Goal: Transaction & Acquisition: Purchase product/service

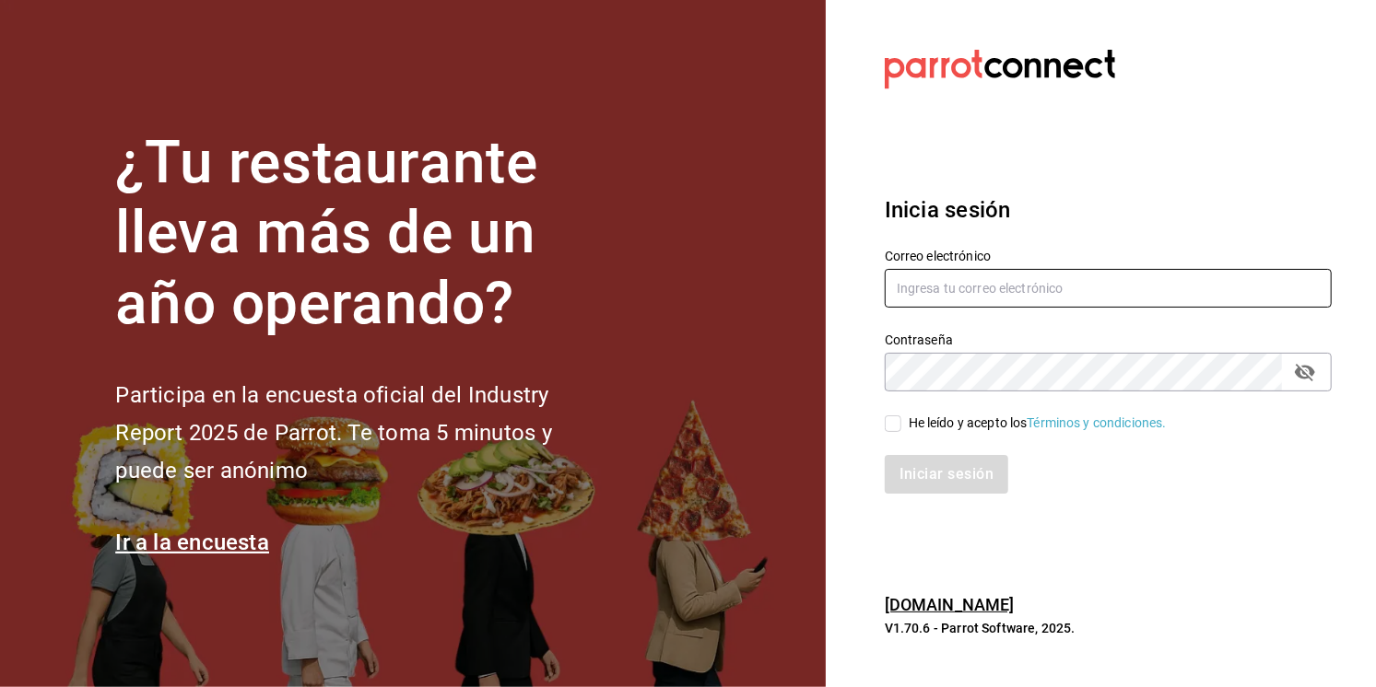
type input "multiuser@chuga.com"
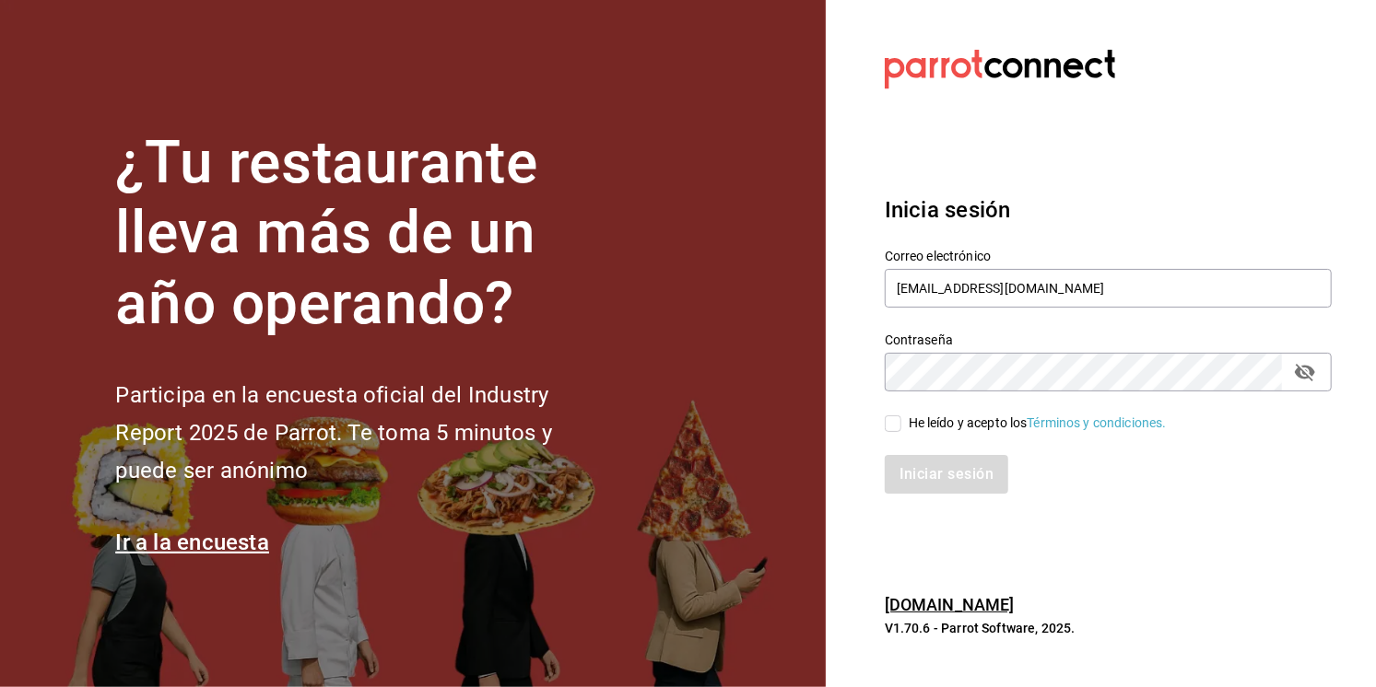
click at [893, 429] on input "He leído y acepto los Términos y condiciones." at bounding box center [892, 424] width 17 height 17
checkbox input "true"
click at [919, 483] on button "Iniciar sesión" at bounding box center [946, 474] width 125 height 39
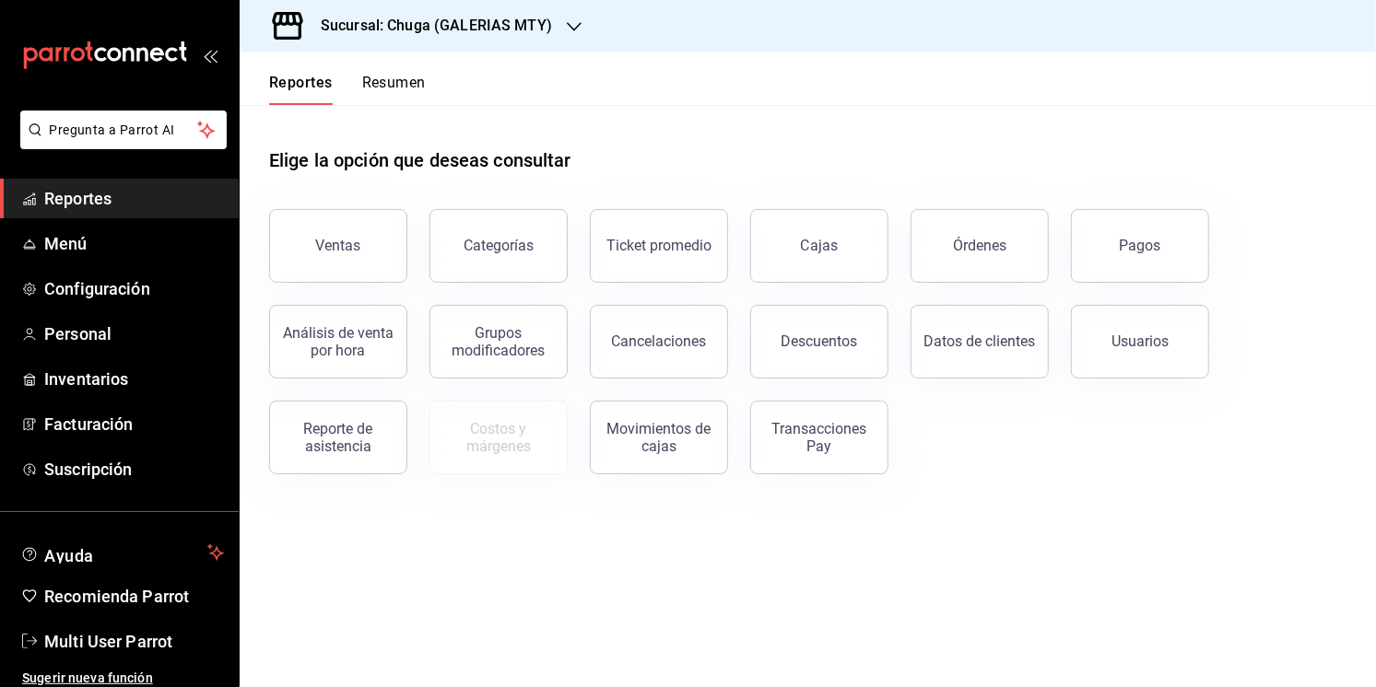
click at [71, 446] on ul "Reportes Menú Configuración Personal Inventarios Facturación Suscripción" at bounding box center [119, 334] width 239 height 310
click at [80, 424] on span "Facturación" at bounding box center [134, 424] width 180 height 25
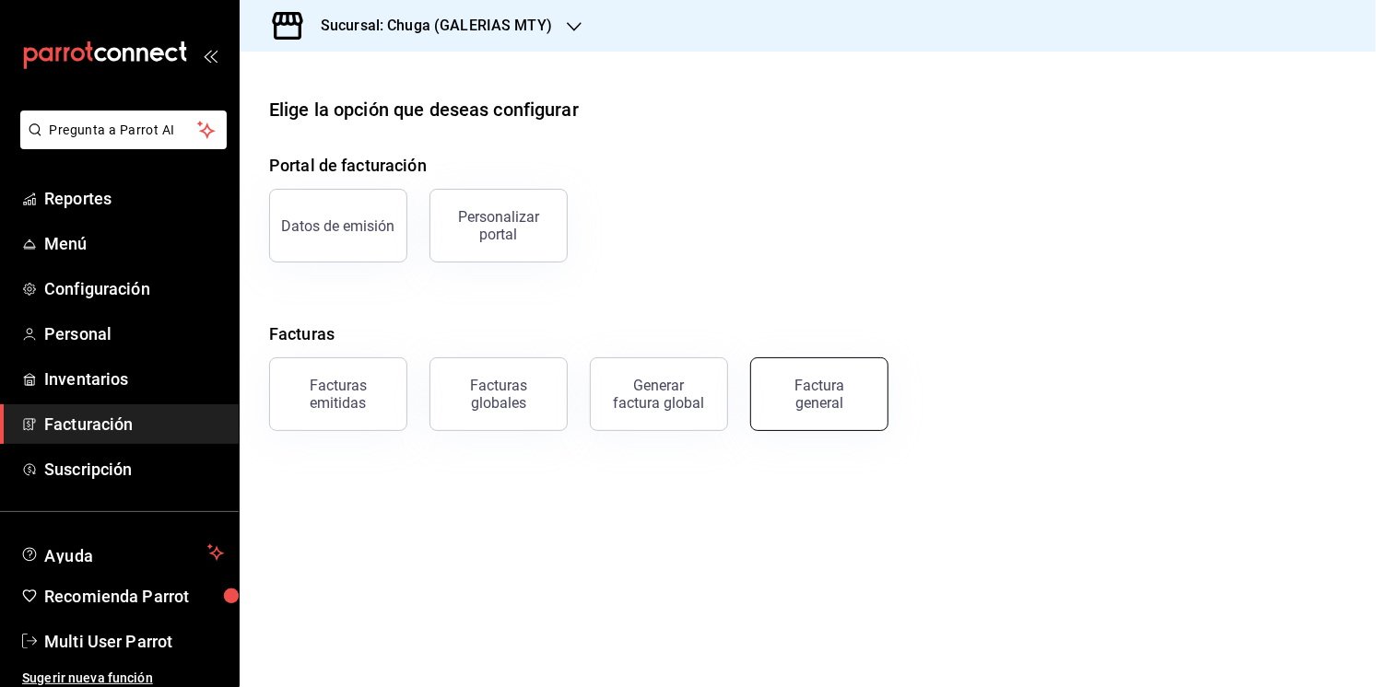
click at [824, 404] on div "Factura general" at bounding box center [819, 394] width 92 height 35
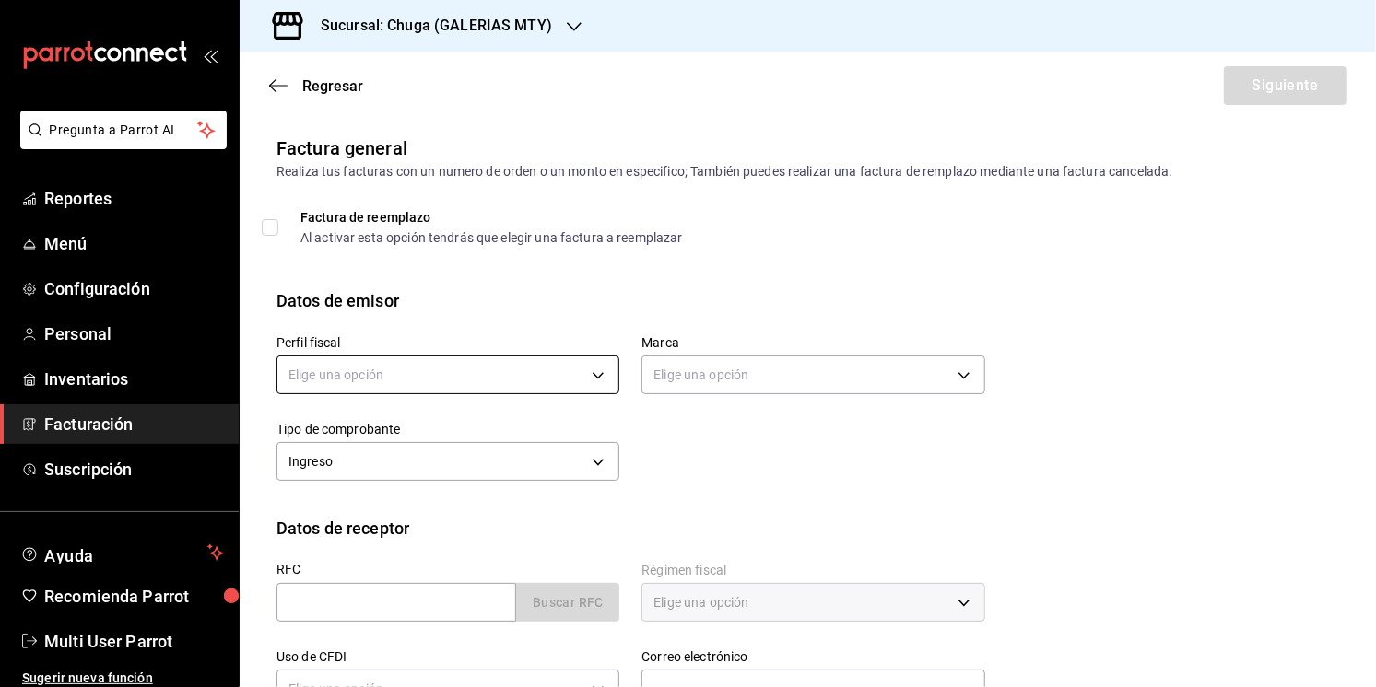
click at [420, 386] on body "Pregunta a Parrot AI Reportes Menú Configuración Personal Inventarios Facturaci…" at bounding box center [688, 343] width 1376 height 687
click at [409, 459] on li "SALAX" at bounding box center [447, 468] width 341 height 34
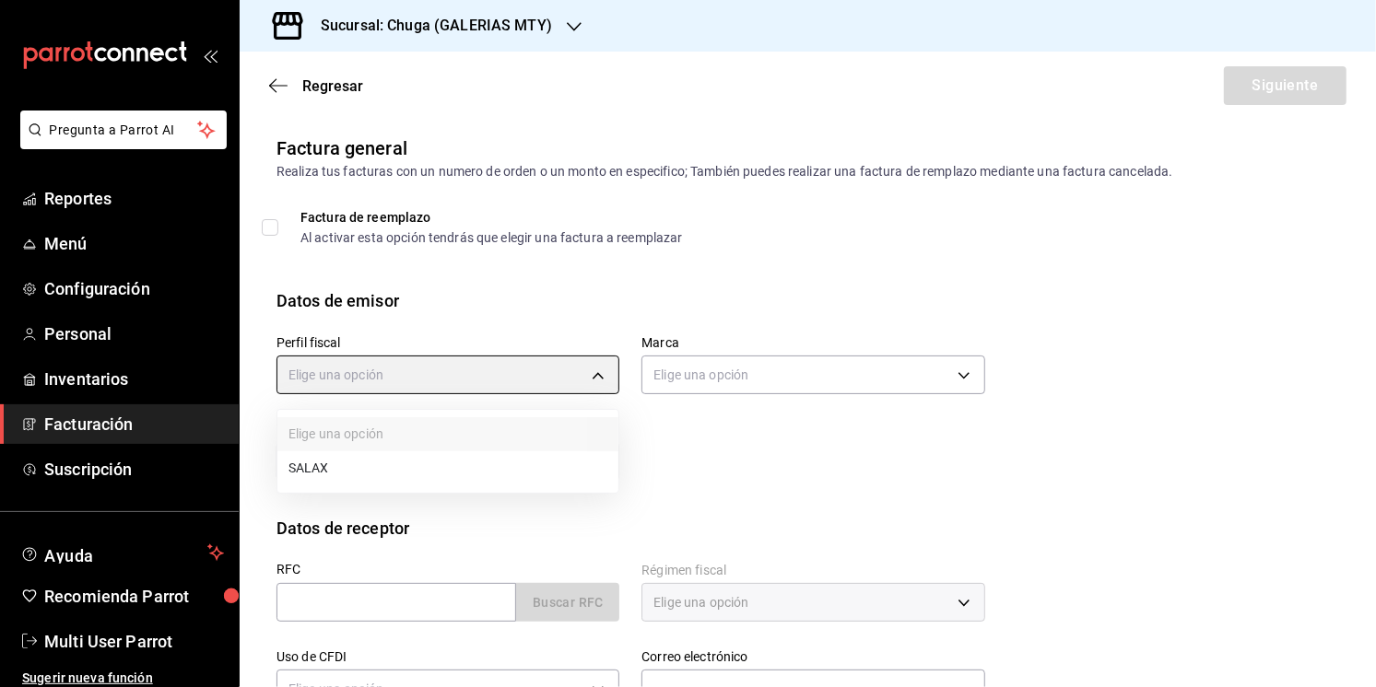
type input "7c214790-c55e-4f86-bfc5-241fdead7d40"
type input "6836efc1-76df-436b-9ef3-881e82534537"
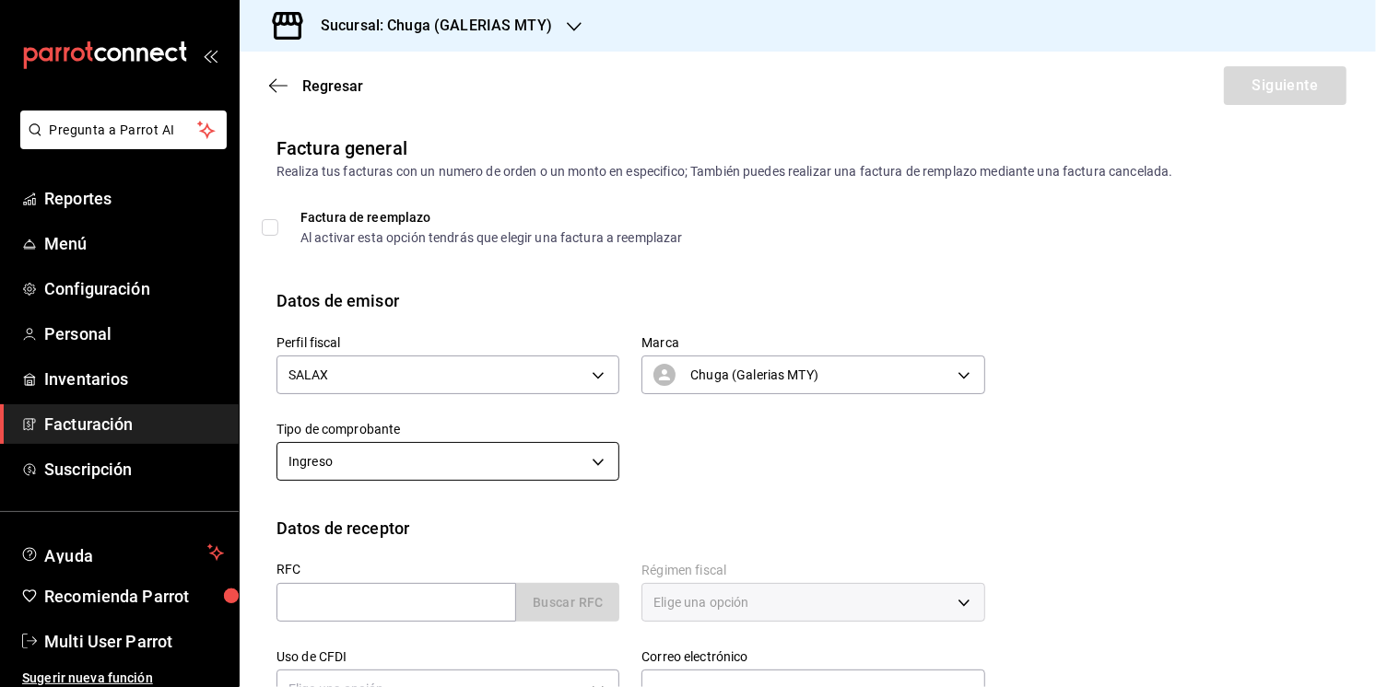
click at [408, 477] on body "Pregunta a Parrot AI Reportes Menú Configuración Personal Inventarios Facturaci…" at bounding box center [688, 343] width 1376 height 687
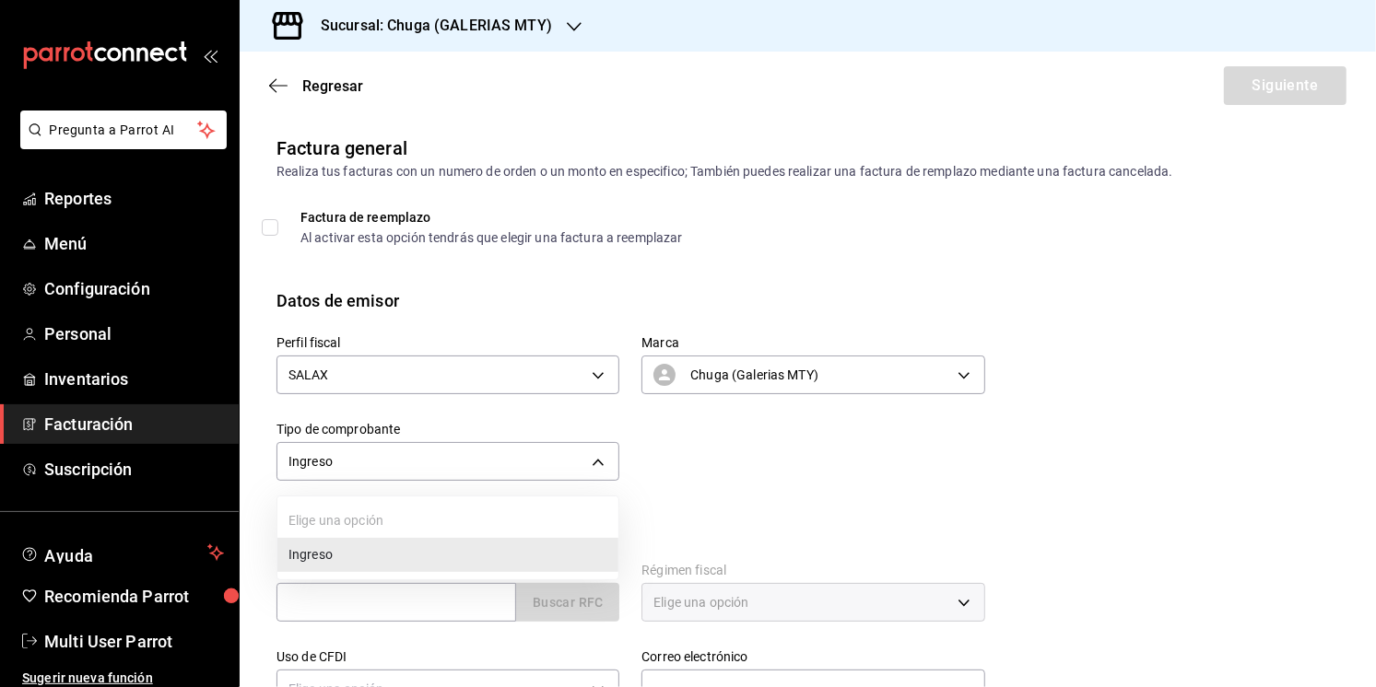
click at [632, 475] on div at bounding box center [688, 343] width 1376 height 687
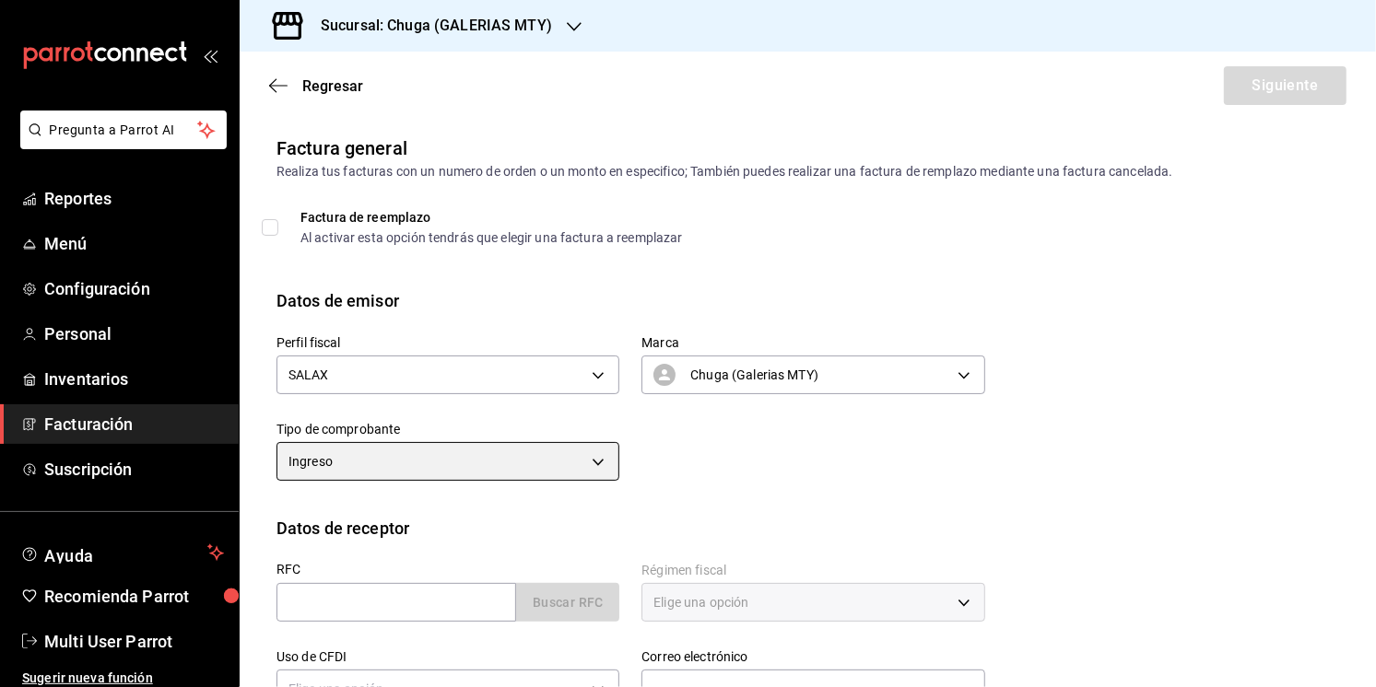
scroll to position [193, 0]
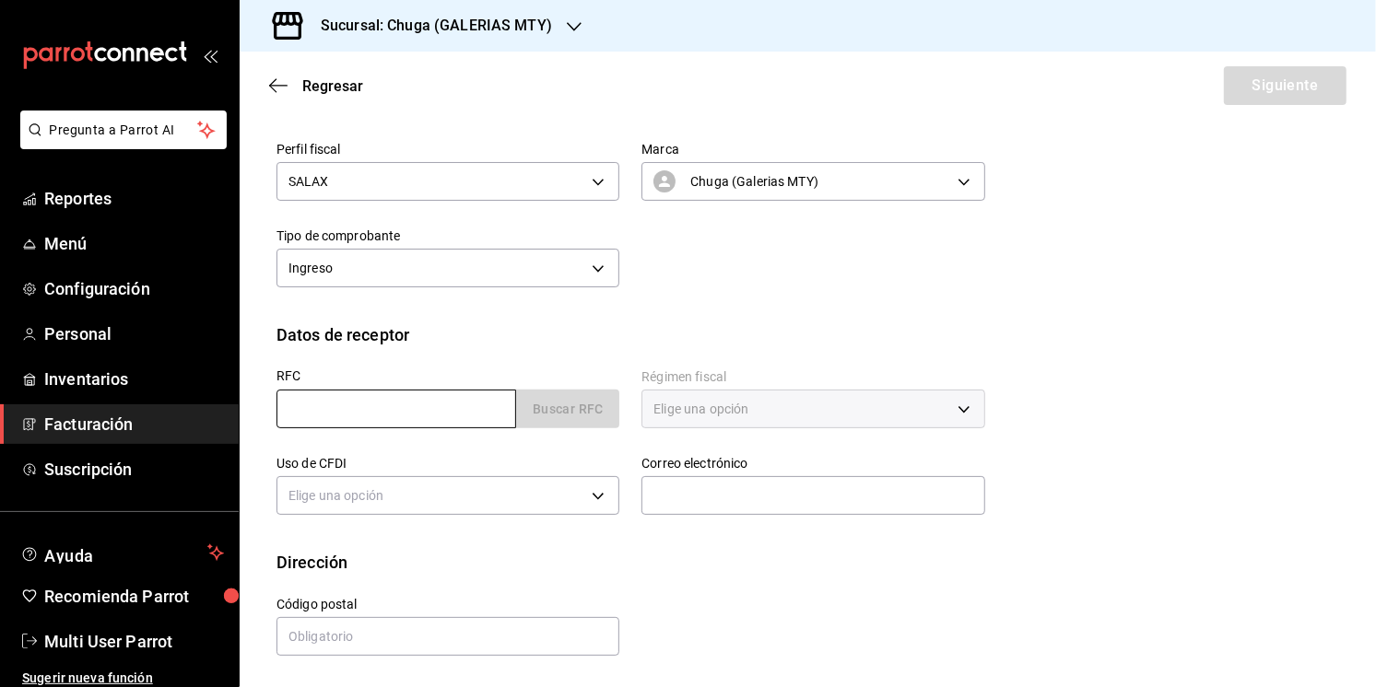
click at [404, 404] on input "text" at bounding box center [396, 409] width 240 height 39
paste input "GIV131120BY3"
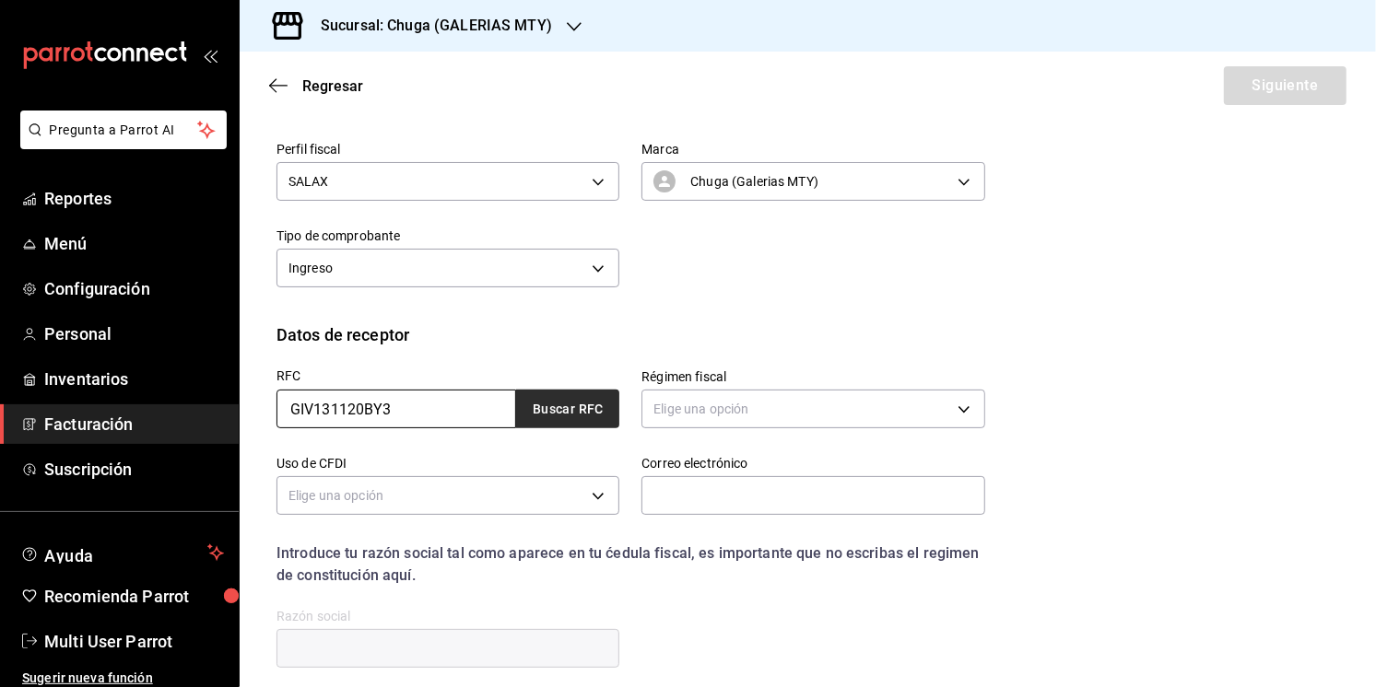
type input "GIV131120BY3"
click at [565, 415] on button "Buscar RFC" at bounding box center [567, 409] width 103 height 39
click at [737, 411] on body "Pregunta a Parrot AI Reportes Menú Configuración Personal Inventarios Facturaci…" at bounding box center [688, 343] width 1376 height 687
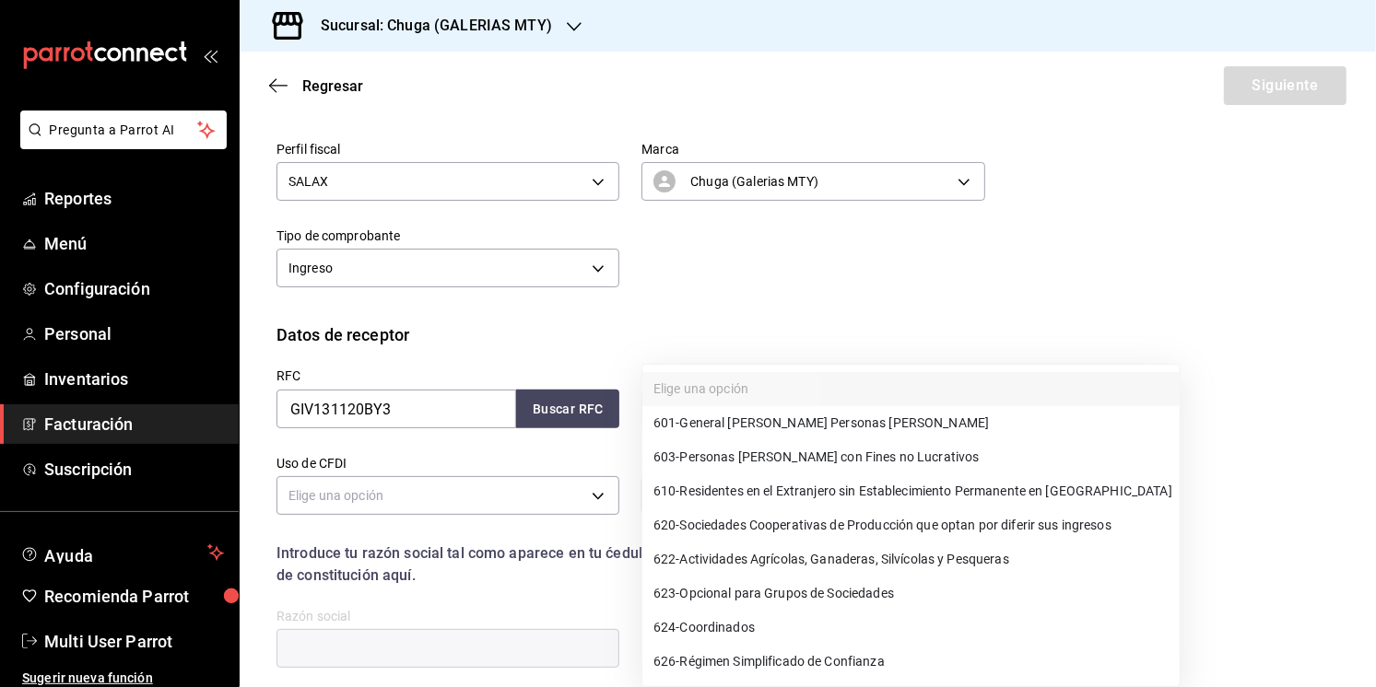
click at [708, 320] on div at bounding box center [688, 343] width 1376 height 687
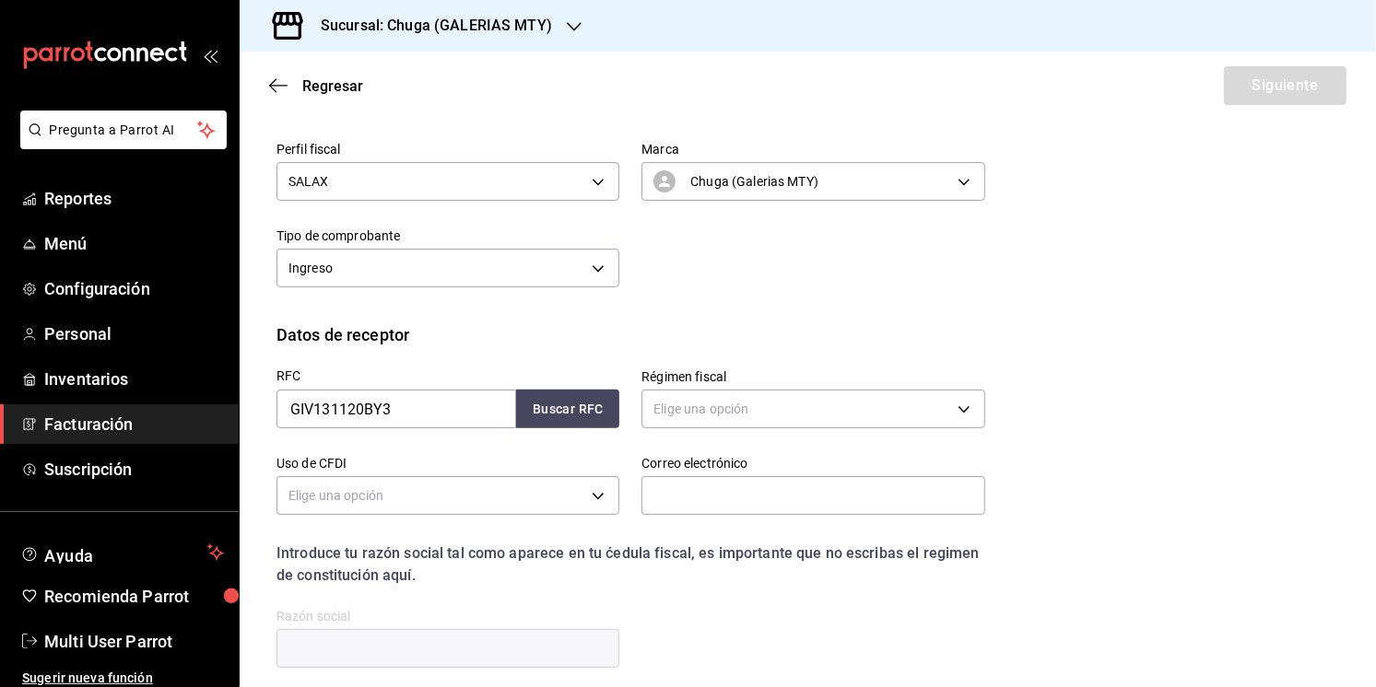
click at [591, 375] on label "RFC" at bounding box center [447, 375] width 343 height 13
click at [589, 403] on button "Buscar RFC" at bounding box center [567, 409] width 103 height 39
click at [737, 406] on body "Pregunta a Parrot AI Reportes Menú Configuración Personal Inventarios Facturaci…" at bounding box center [688, 343] width 1376 height 687
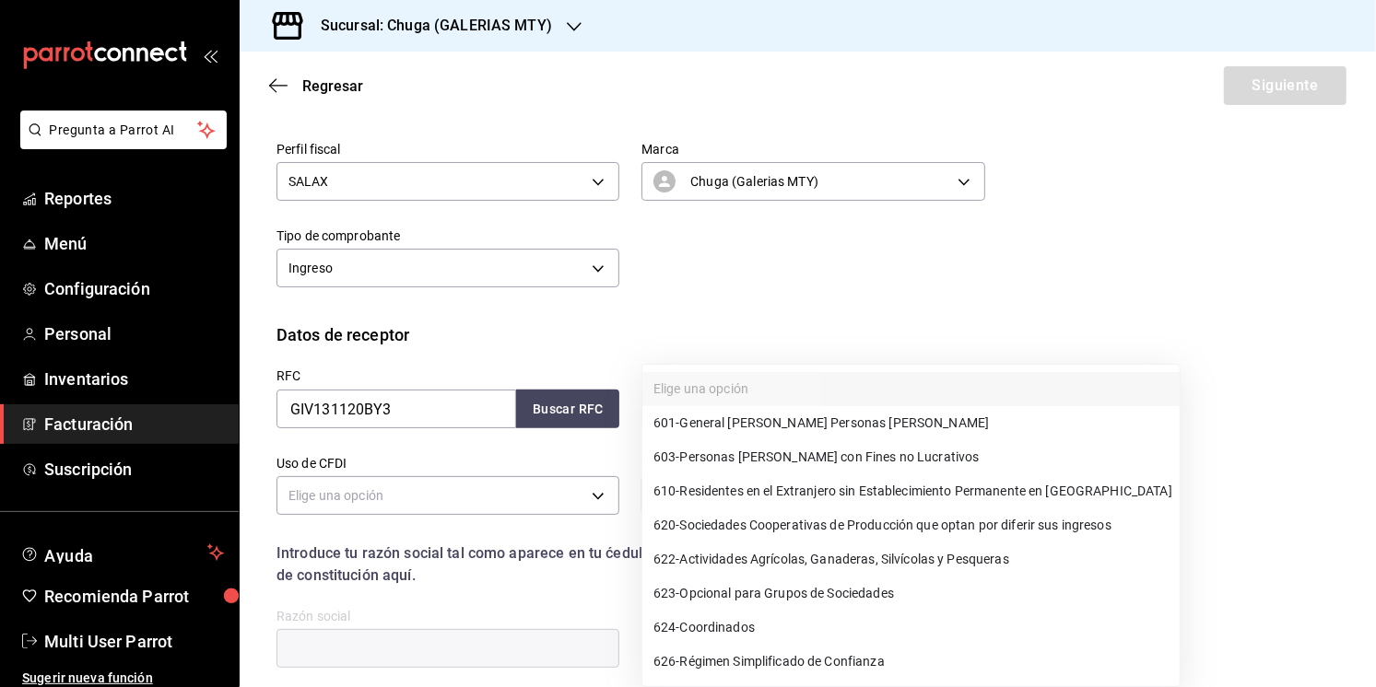
click at [744, 456] on span "603 - Personas Morales con Fines no Lucrativos" at bounding box center [816, 457] width 326 height 19
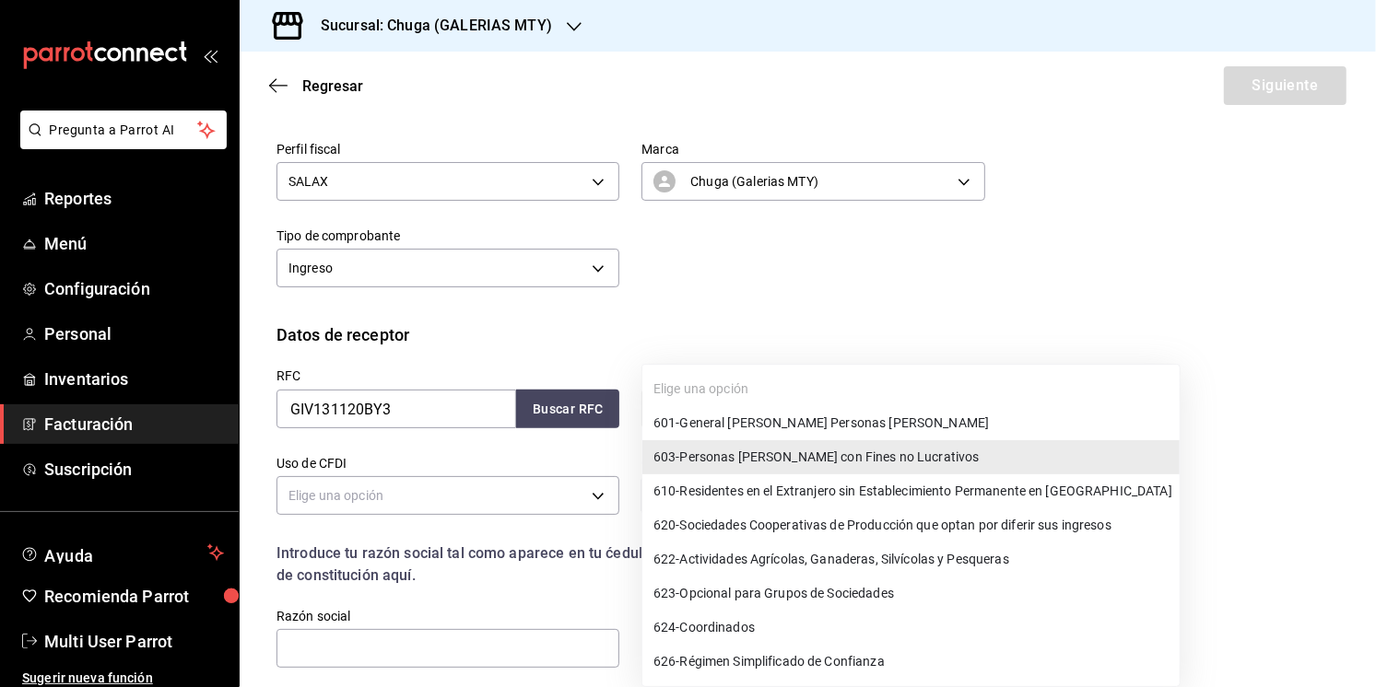
click at [757, 407] on body "Pregunta a Parrot AI Reportes Menú Configuración Personal Inventarios Facturaci…" at bounding box center [688, 343] width 1376 height 687
click at [760, 422] on span "601 - General de Ley Personas Morales" at bounding box center [820, 423] width 335 height 19
type input "601"
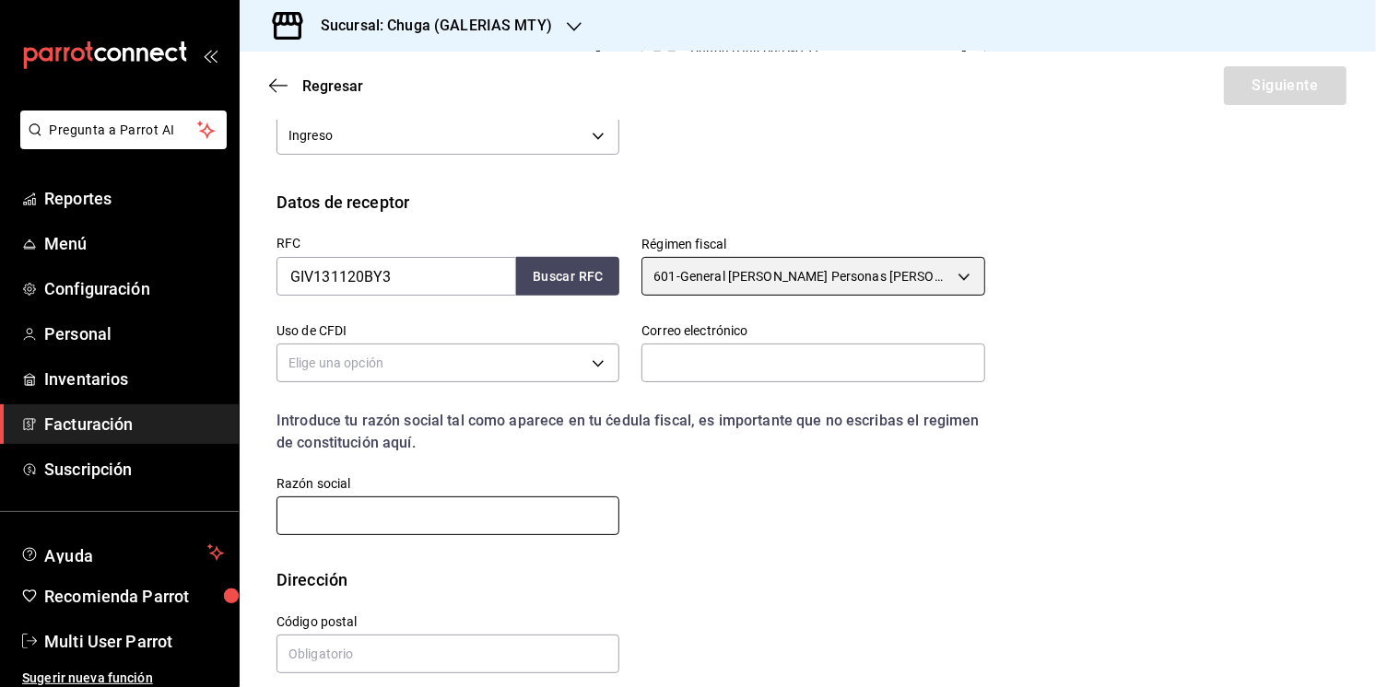
scroll to position [341, 0]
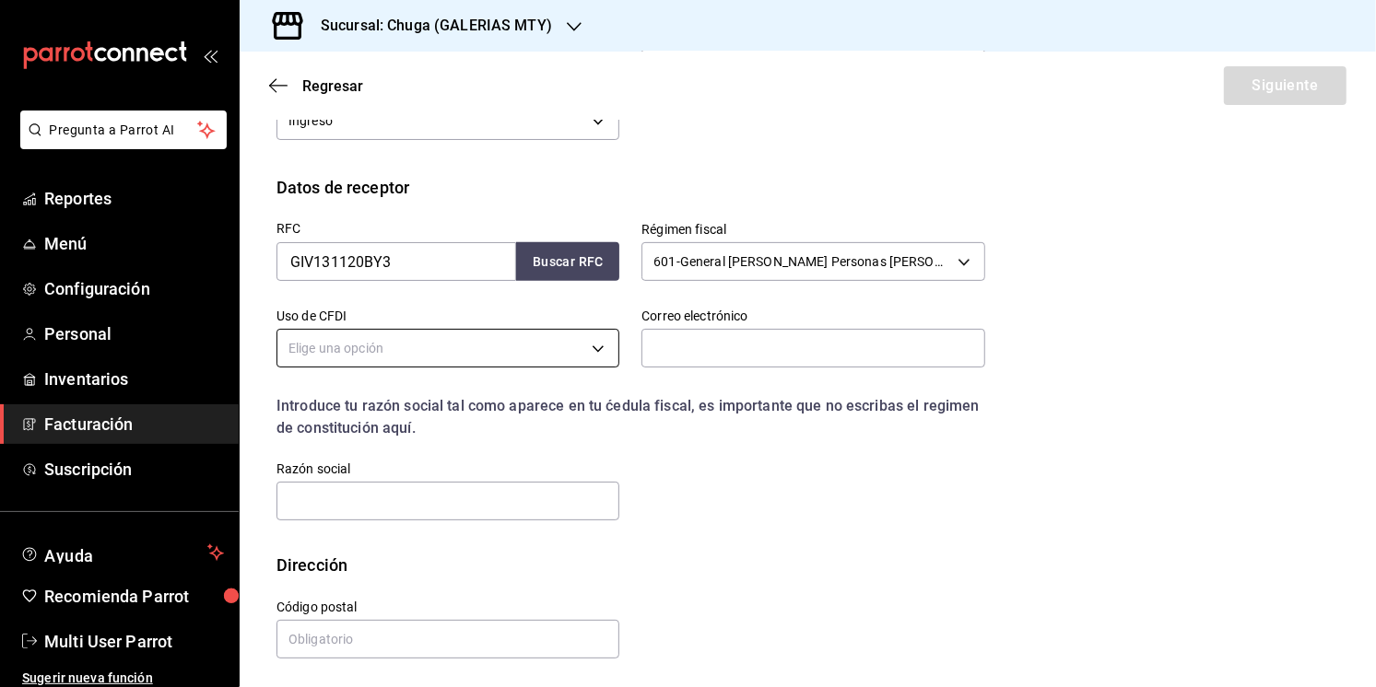
click at [537, 344] on body "Pregunta a Parrot AI Reportes Menú Configuración Personal Inventarios Facturaci…" at bounding box center [688, 343] width 1376 height 687
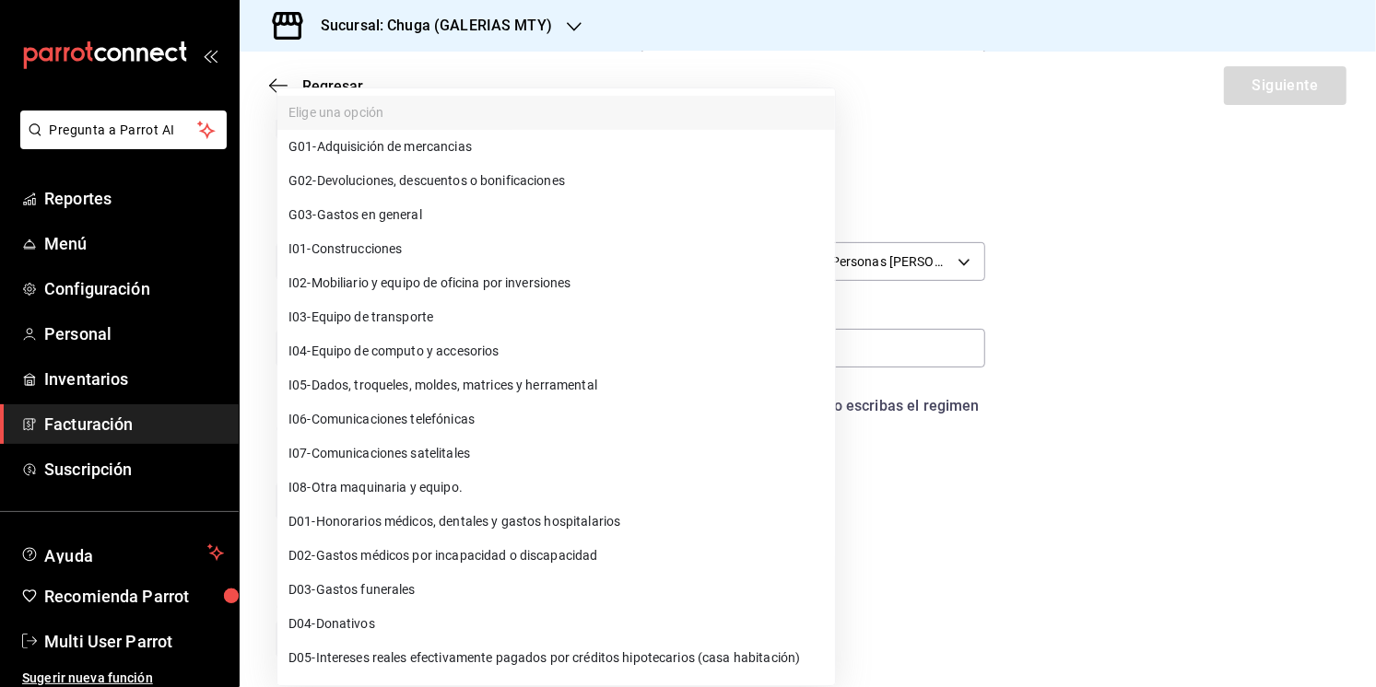
click at [373, 211] on span "G03 - Gastos en general" at bounding box center [355, 214] width 134 height 19
type input "G03"
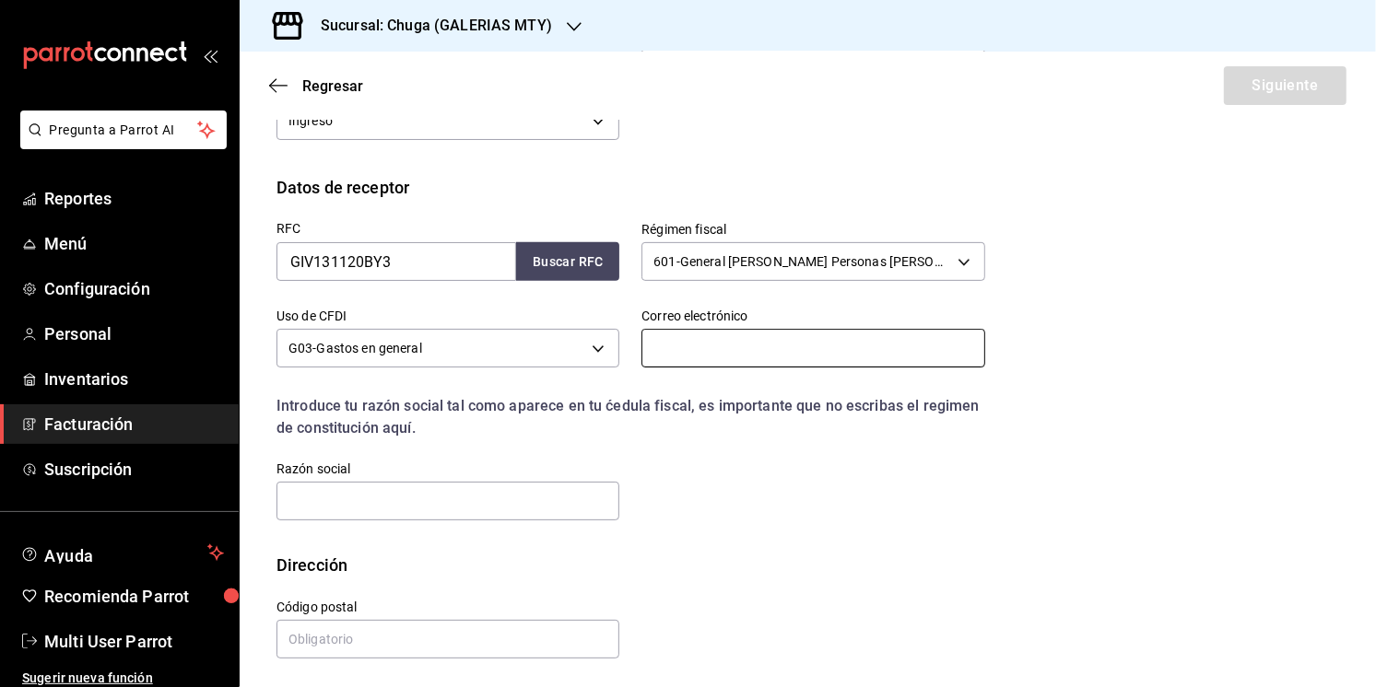
click at [691, 358] on input "text" at bounding box center [812, 348] width 343 height 39
paste input "eliza.tc1204@gmail.com"
type input "eliza.tc1204@gmail.com"
click at [758, 465] on div "RFC GIV131120BY3 Buscar RFC Régimen fiscal 601 - General de Ley Personas Morale…" at bounding box center [619, 361] width 731 height 323
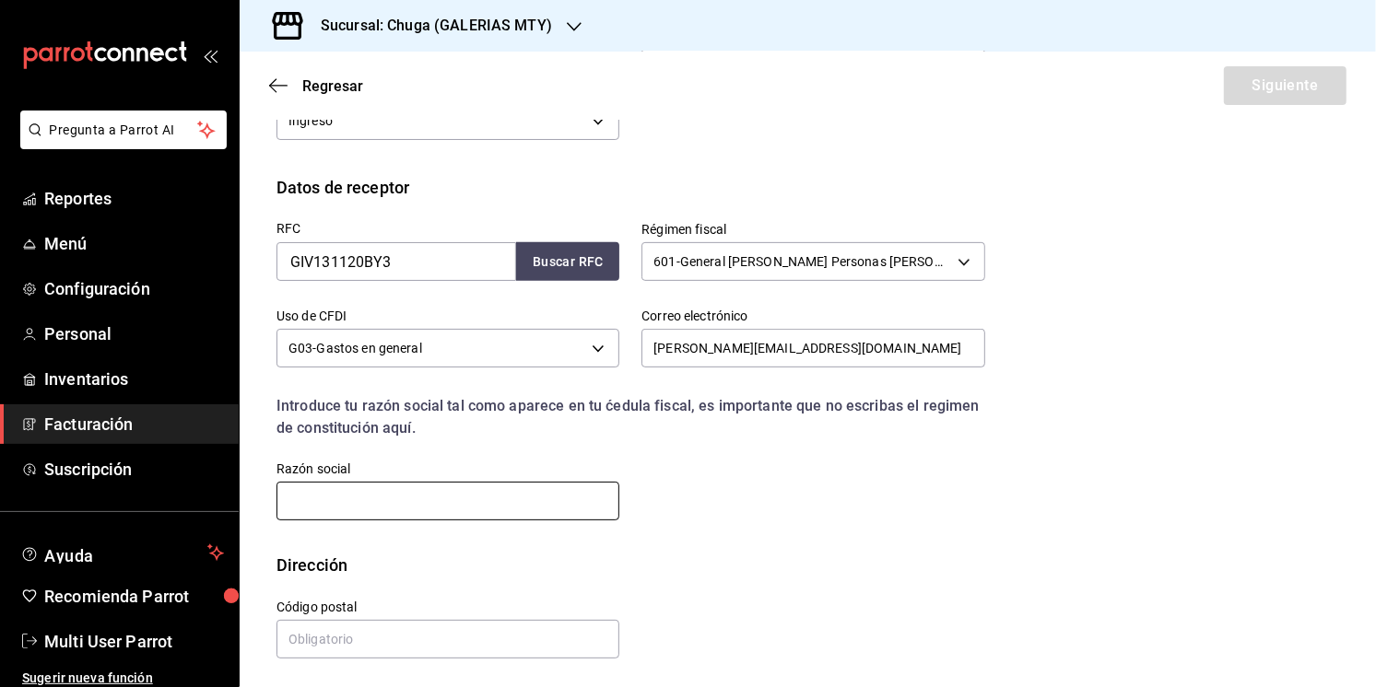
click at [307, 500] on input "text" at bounding box center [447, 501] width 343 height 39
paste input "ELIZA.TC1204@GMAIL.COM"
type input "ELIZA.TC1204@GMAIL.COM"
drag, startPoint x: 472, startPoint y: 499, endPoint x: 21, endPoint y: 501, distance: 450.5
click at [21, 501] on div "Pregunta a Parrot AI Reportes Menú Configuración Personal Inventarios Facturaci…" at bounding box center [688, 343] width 1376 height 687
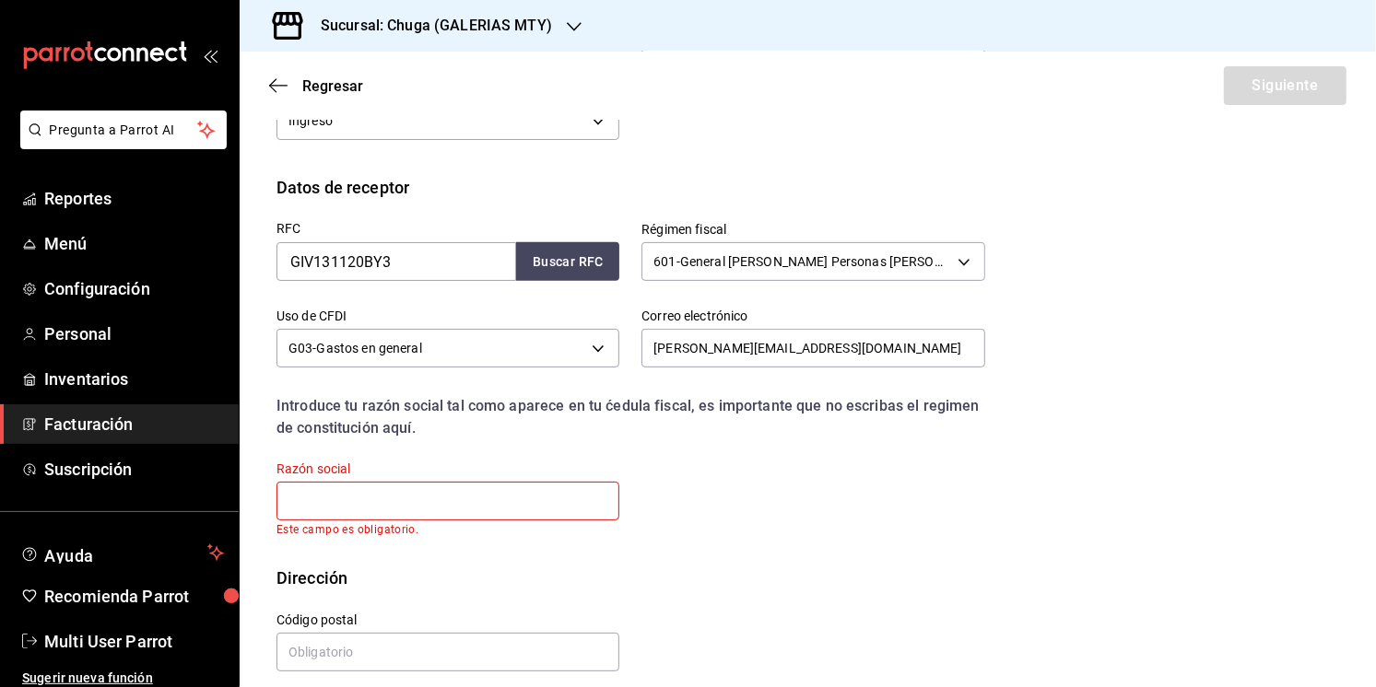
paste input "ELIZA.TC1204@GMAIL.COM"
type input "ELIZA.TC1204@GMAIL.COM"
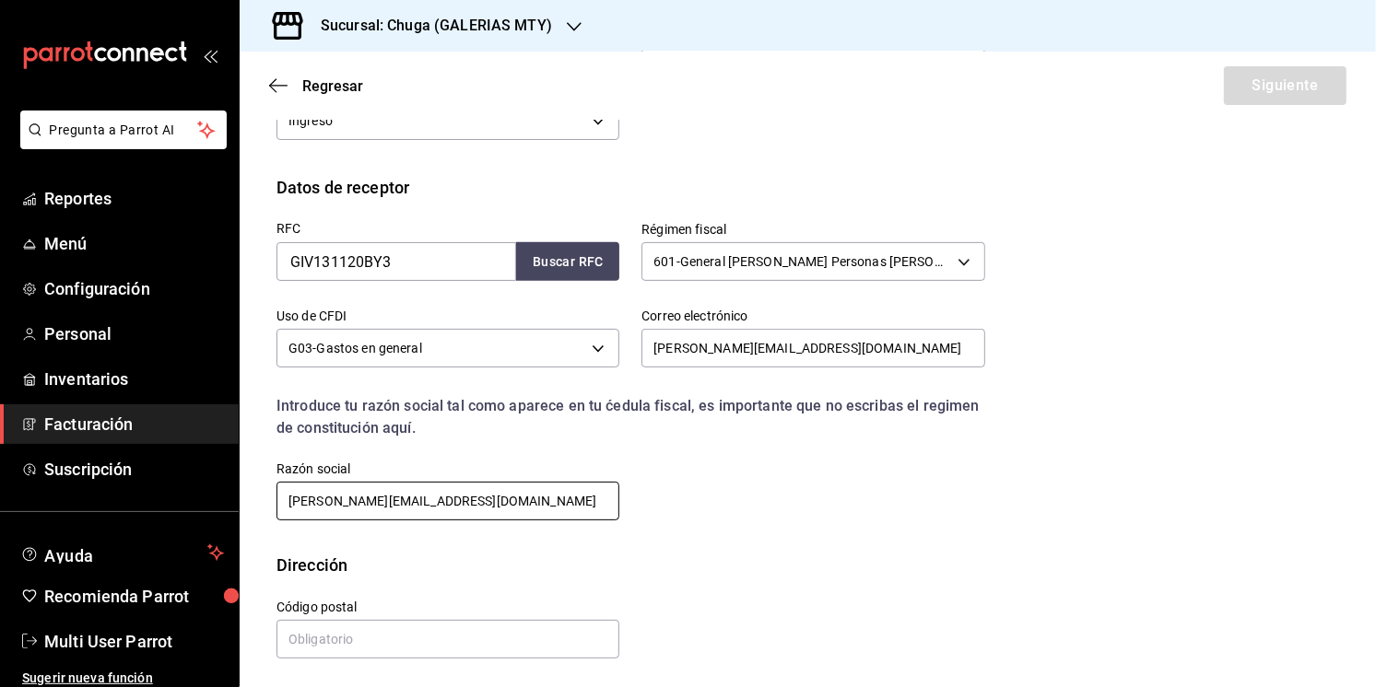
drag, startPoint x: 556, startPoint y: 500, endPoint x: 273, endPoint y: 482, distance: 283.4
click at [273, 482] on div "Razón social ELIZA.TC1204@GMAIL.COM" at bounding box center [436, 481] width 365 height 84
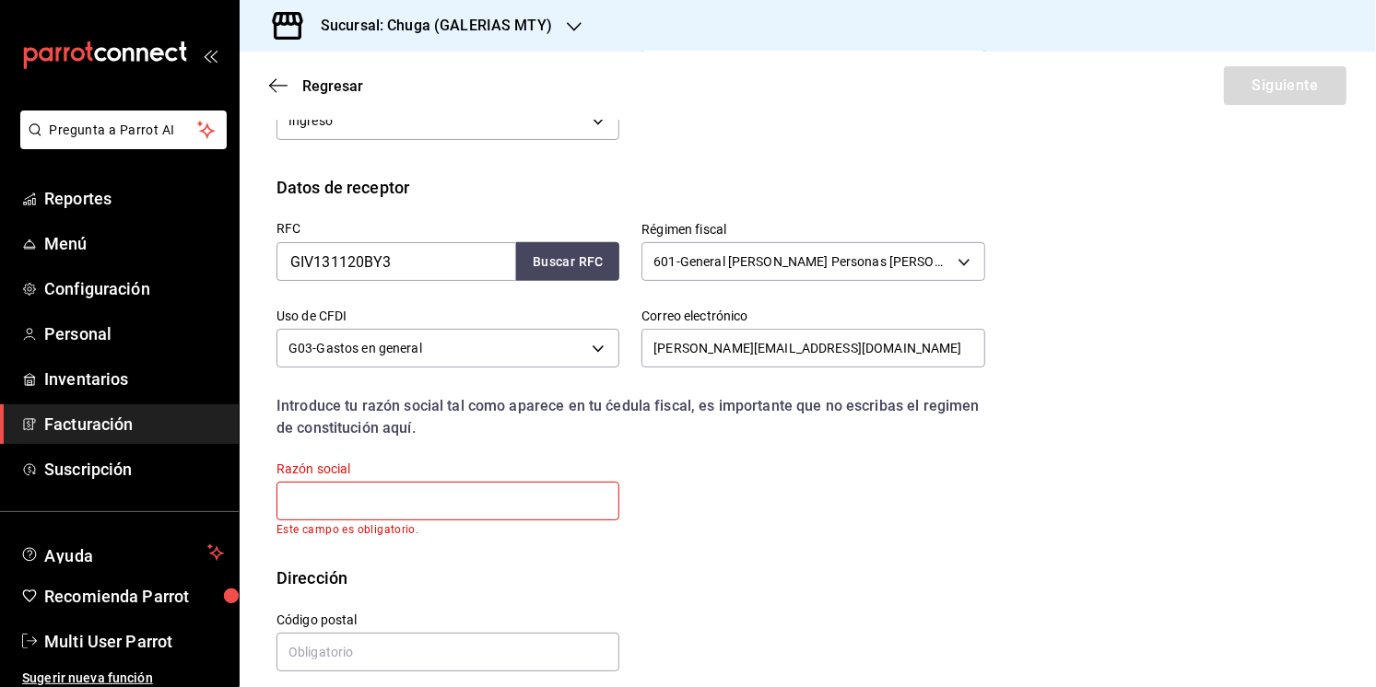
paste input "ELIZA.TC1204@GMAIL.COM"
type input "ELIZA.TC1204@GMAIL.COM"
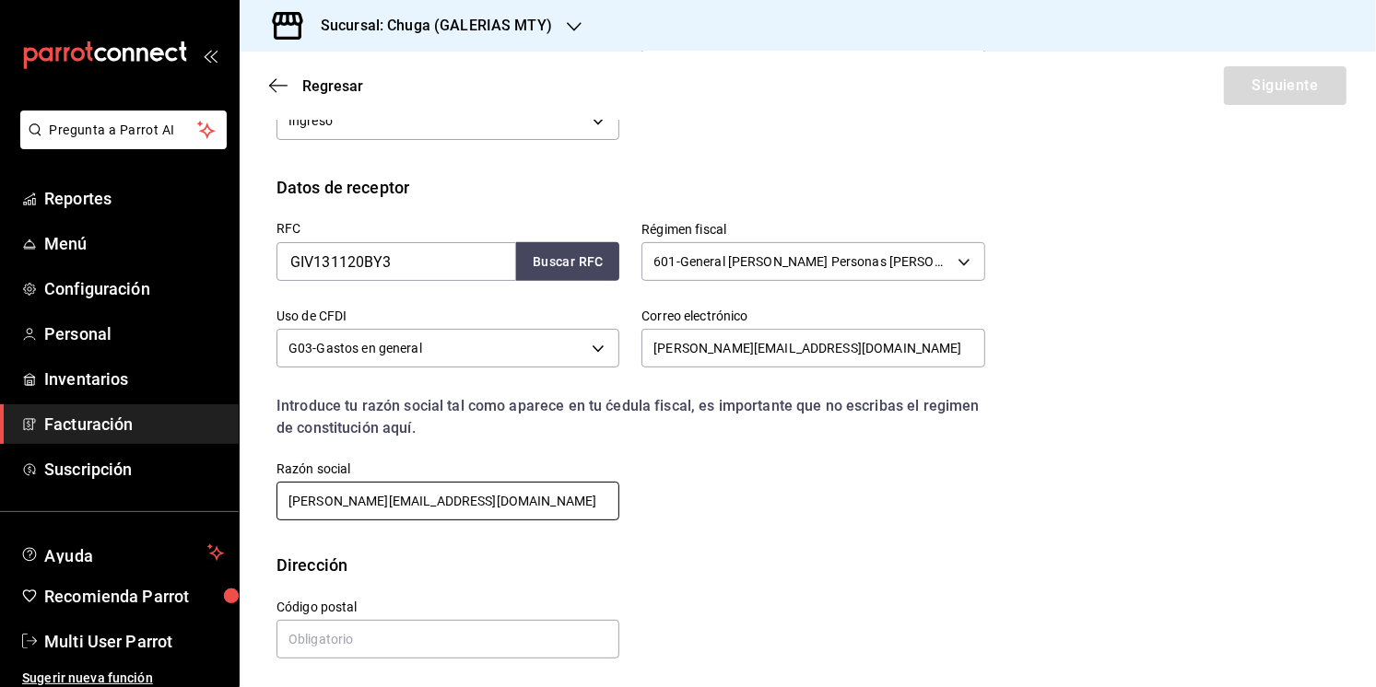
drag, startPoint x: 478, startPoint y: 506, endPoint x: 172, endPoint y: 503, distance: 305.9
click at [217, 505] on div "Pregunta a Parrot AI Reportes Menú Configuración Personal Inventarios Facturaci…" at bounding box center [688, 343] width 1376 height 687
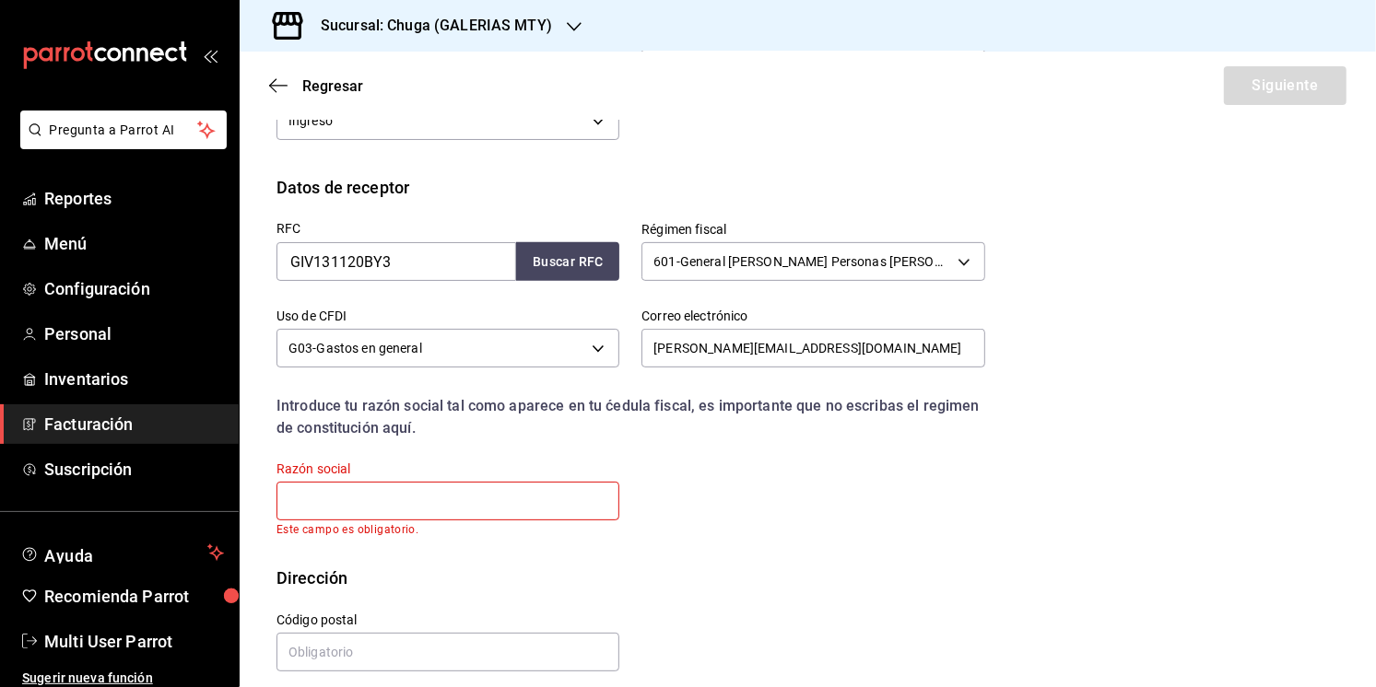
paste input "GRUPO INMOBILIARIO VARENNA"
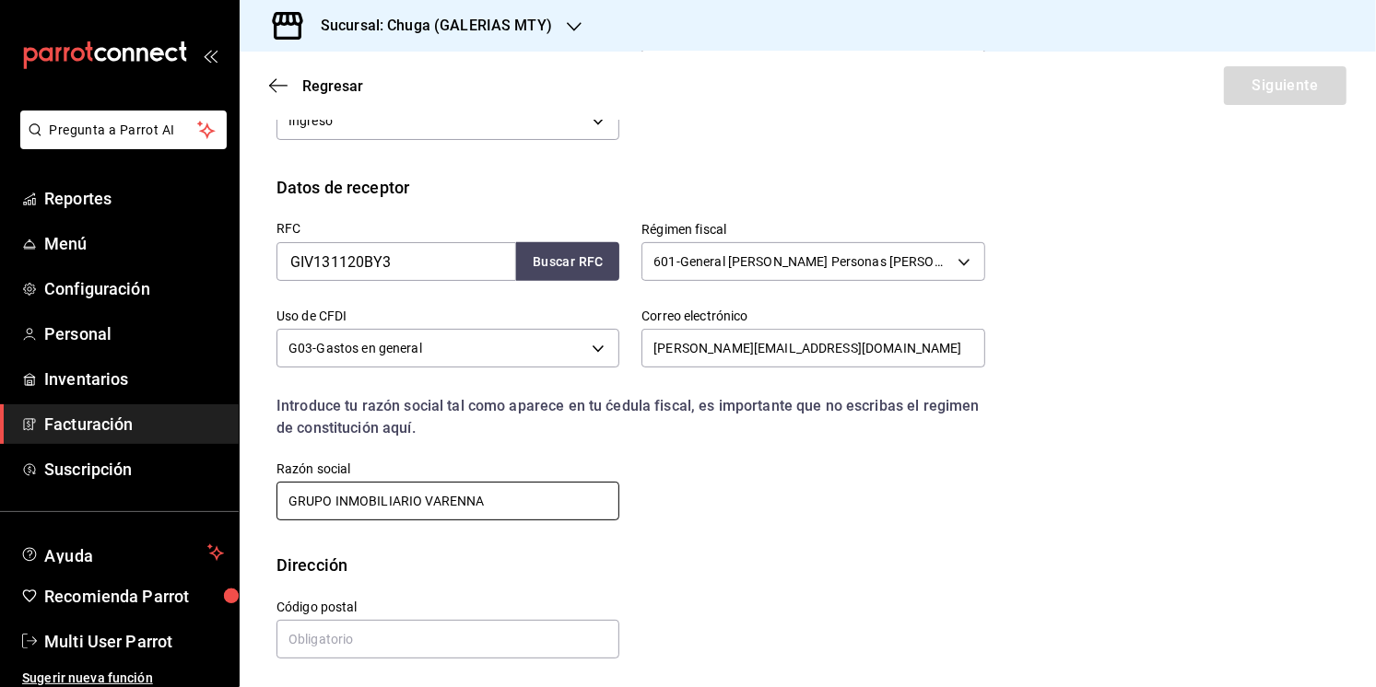
type input "GRUPO INMOBILIARIO VARENNA"
click at [686, 529] on div "RFC GIV131120BY3 Buscar RFC Régimen fiscal 601 - General de Ley Personas Morale…" at bounding box center [807, 376] width 1062 height 353
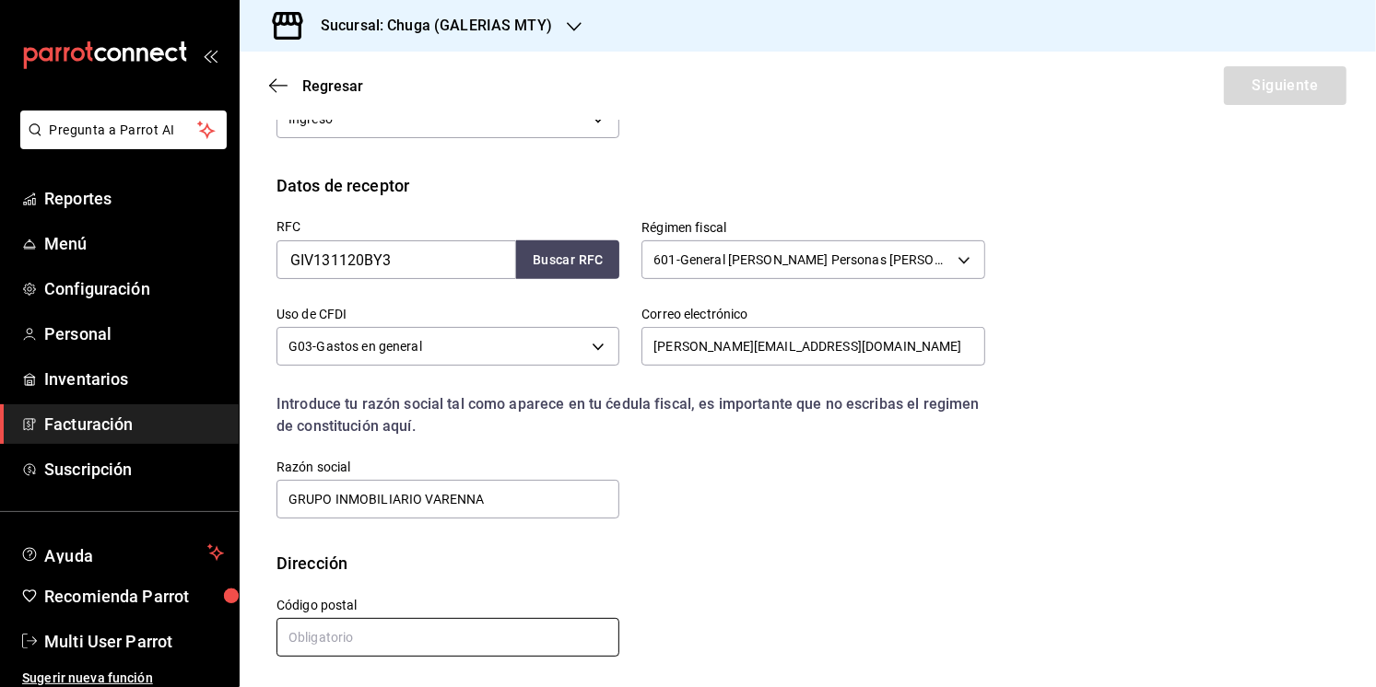
click at [408, 641] on input "text" at bounding box center [447, 637] width 343 height 39
type input "64430"
click at [785, 581] on div "Calle # exterior # interior Código postal 64430 Estado ​ Municipio ​ Colonia ​" at bounding box center [619, 618] width 731 height 84
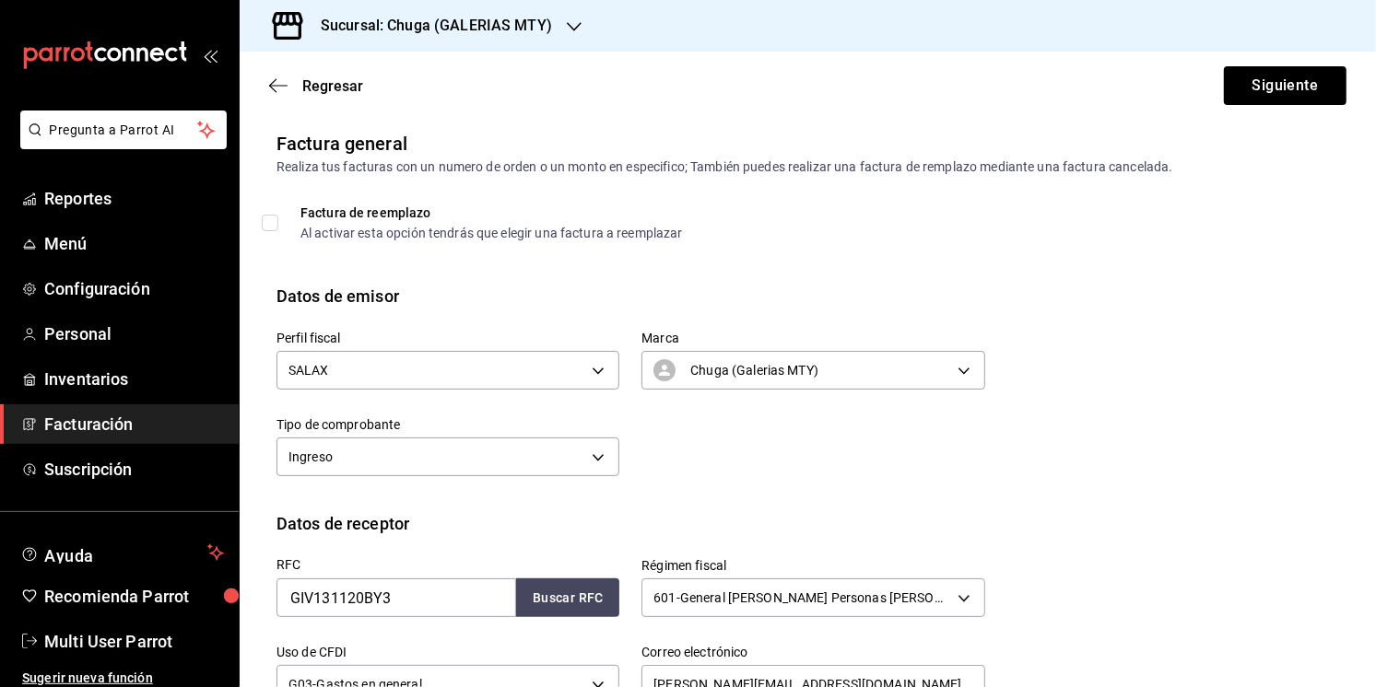
scroll to position [0, 0]
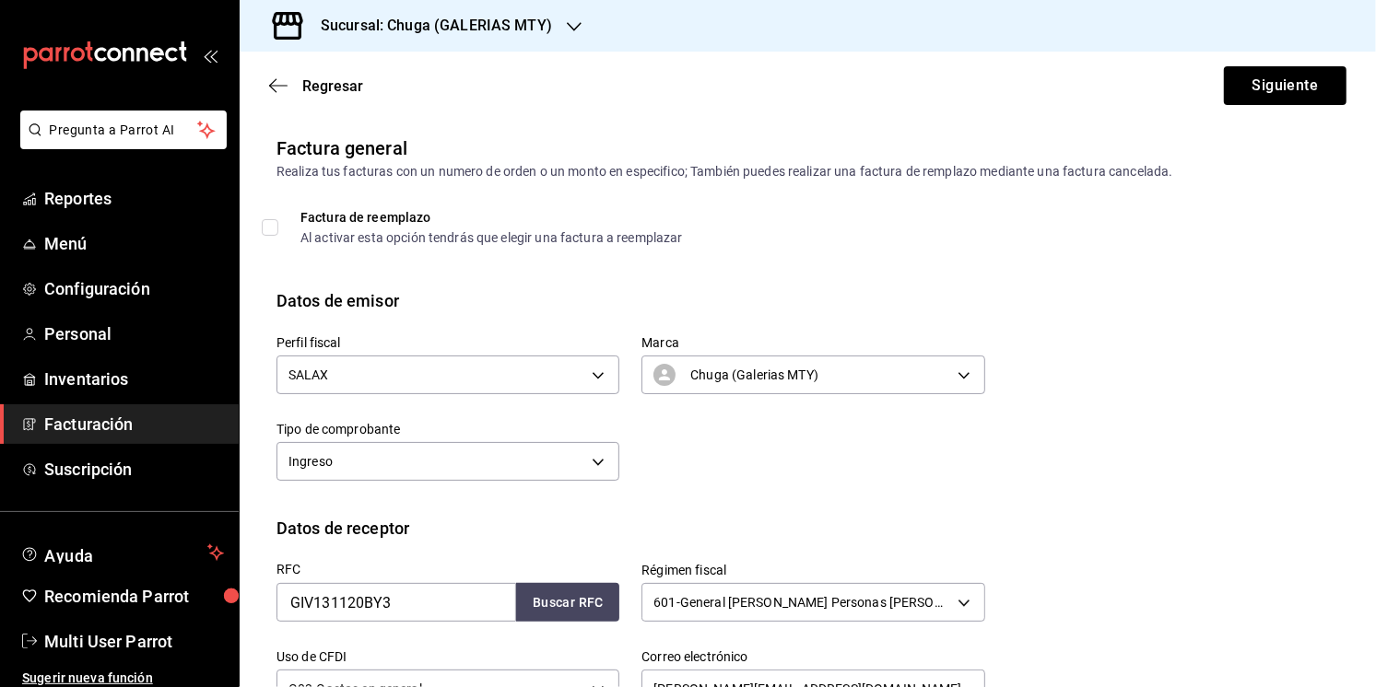
click at [1213, 73] on div "Regresar Siguiente" at bounding box center [808, 86] width 1136 height 68
click at [1238, 78] on button "Siguiente" at bounding box center [1285, 85] width 123 height 39
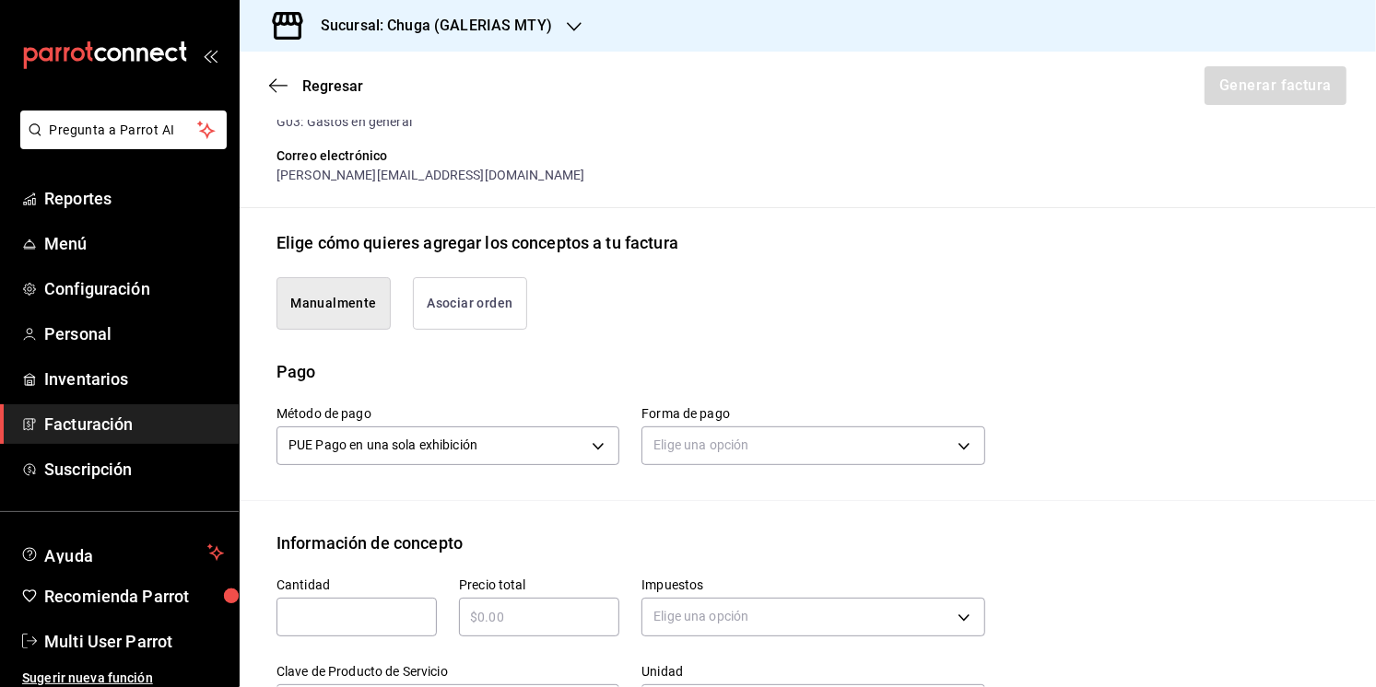
scroll to position [442, 0]
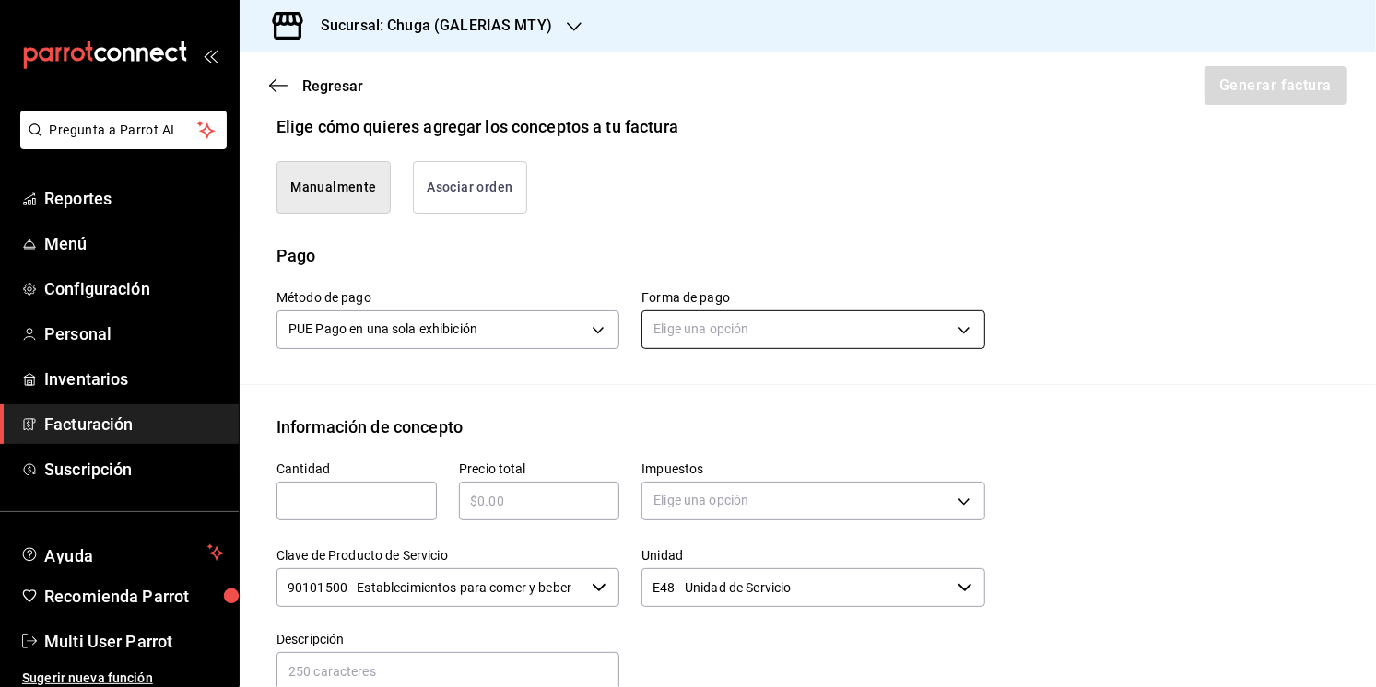
click at [668, 328] on body "Pregunta a Parrot AI Reportes Menú Configuración Personal Inventarios Facturaci…" at bounding box center [688, 343] width 1376 height 687
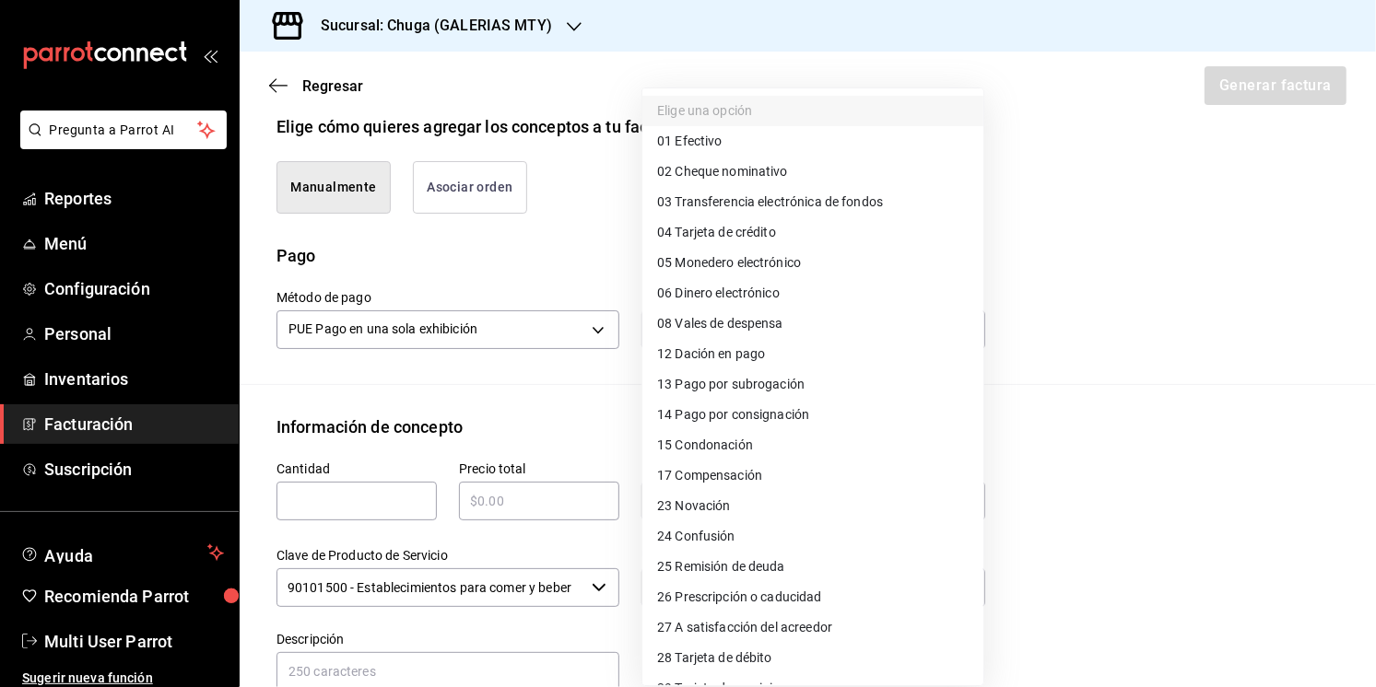
click at [712, 224] on span "04 Tarjeta de crédito" at bounding box center [716, 232] width 119 height 19
type input "04"
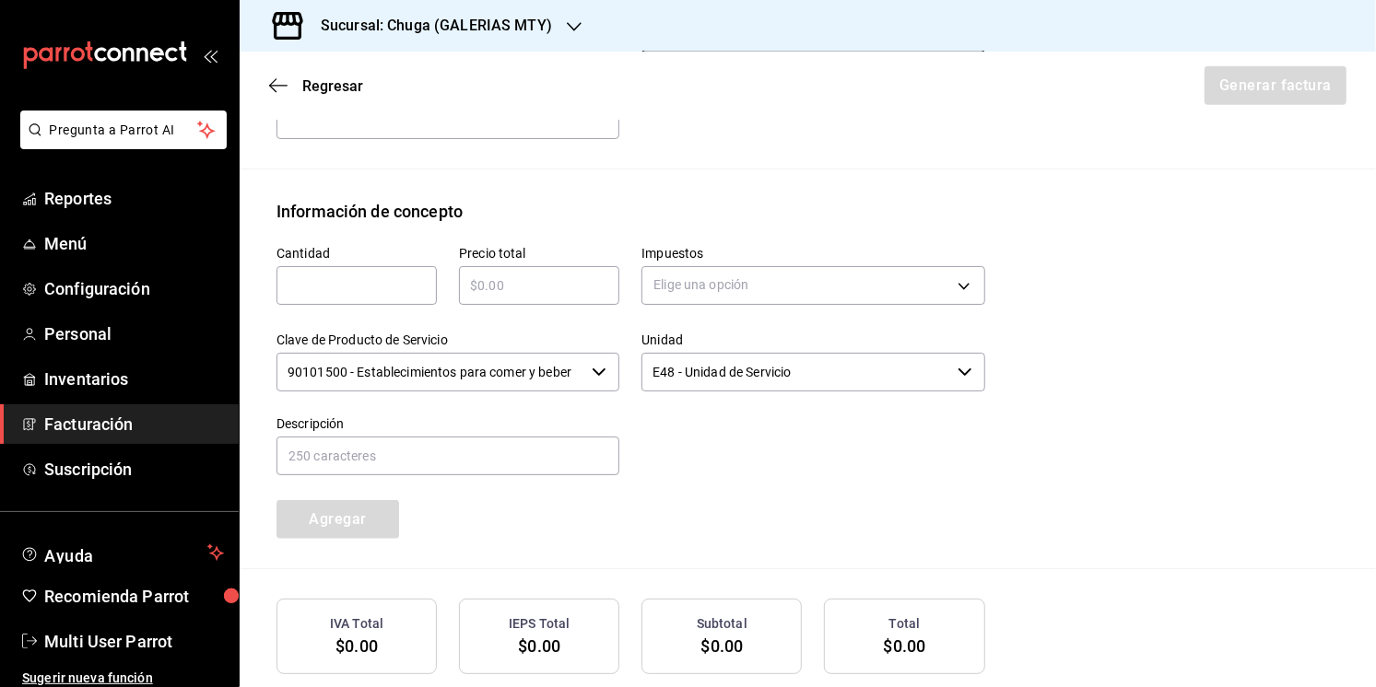
scroll to position [744, 0]
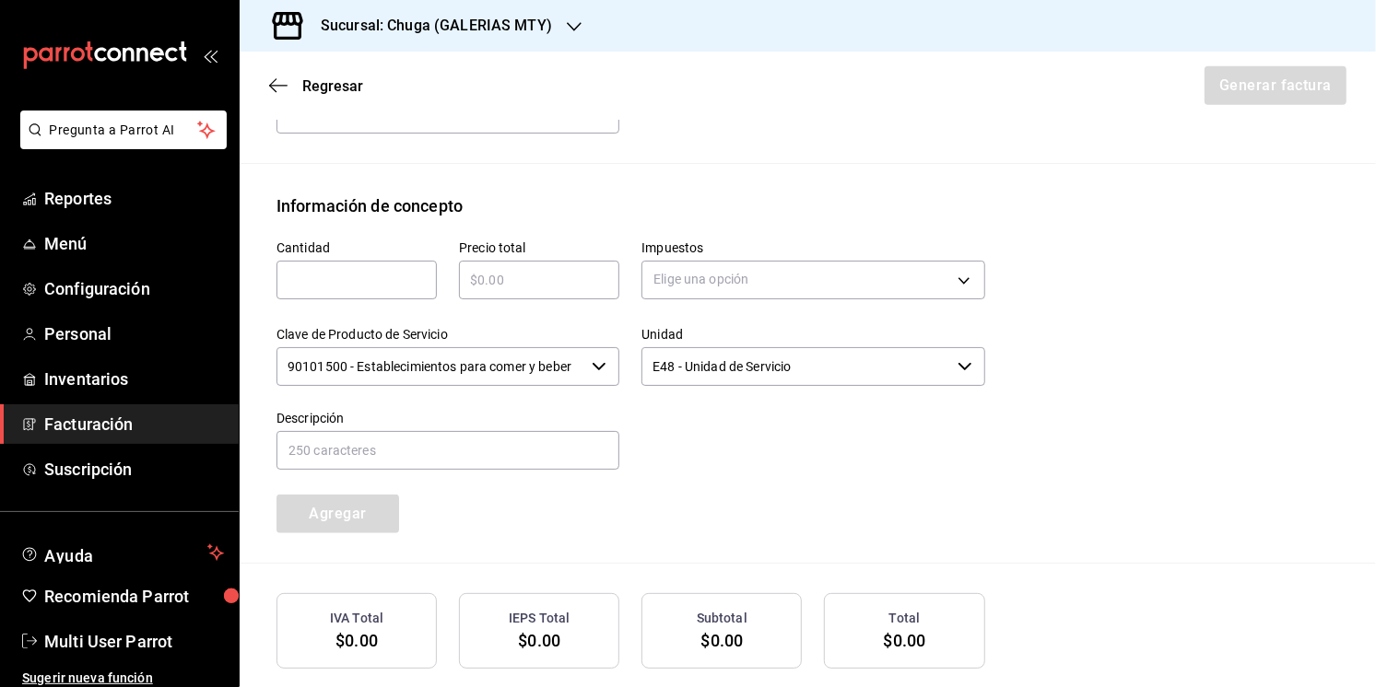
click at [515, 286] on input "text" at bounding box center [539, 280] width 160 height 22
click at [749, 246] on label "Impuestos" at bounding box center [812, 247] width 343 height 13
click at [709, 281] on body "Pregunta a Parrot AI Reportes Menú Configuración Personal Inventarios Facturaci…" at bounding box center [688, 343] width 1376 height 687
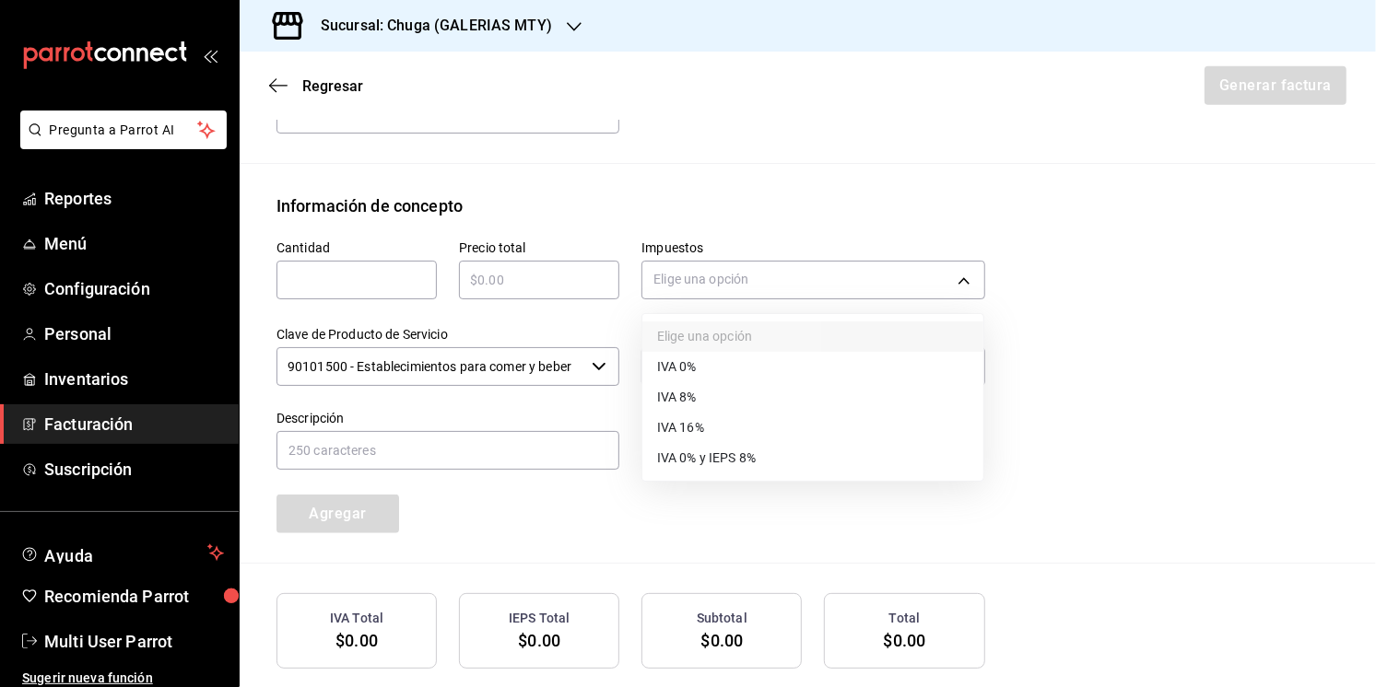
click at [732, 421] on li "IVA 16%" at bounding box center [812, 428] width 341 height 30
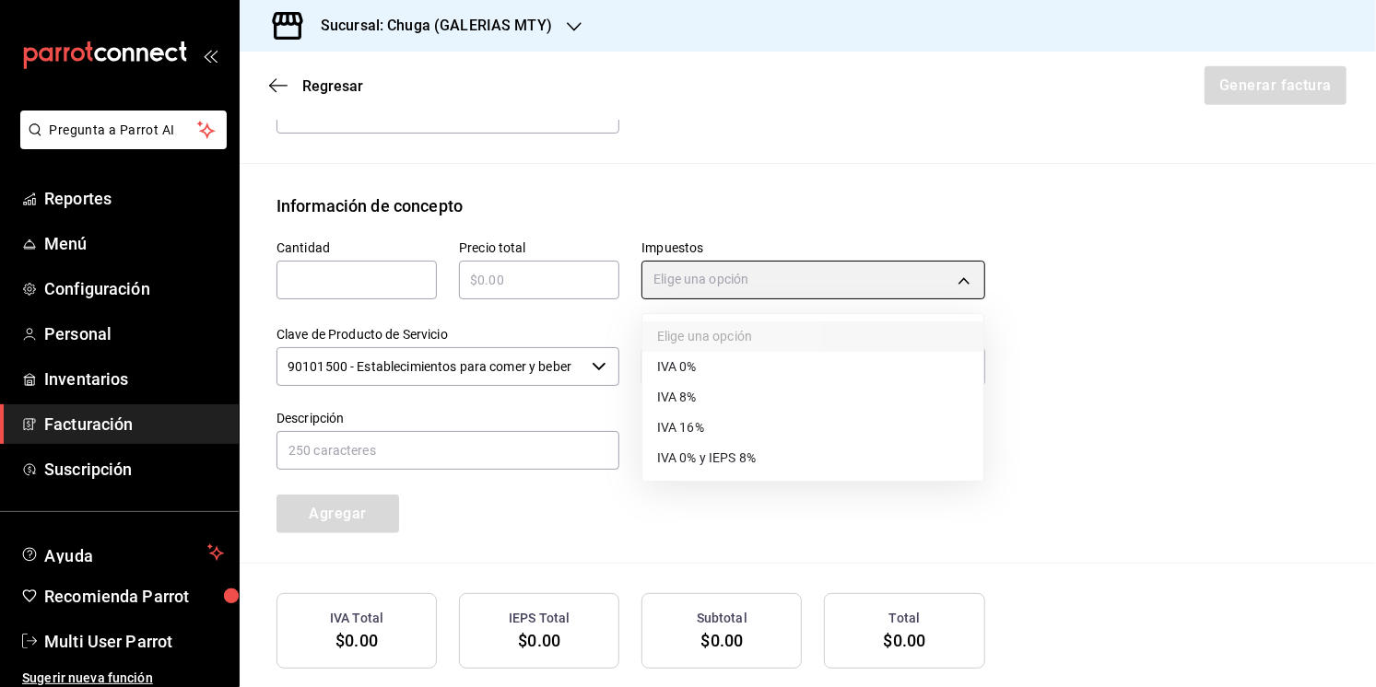
type input "IVA_16"
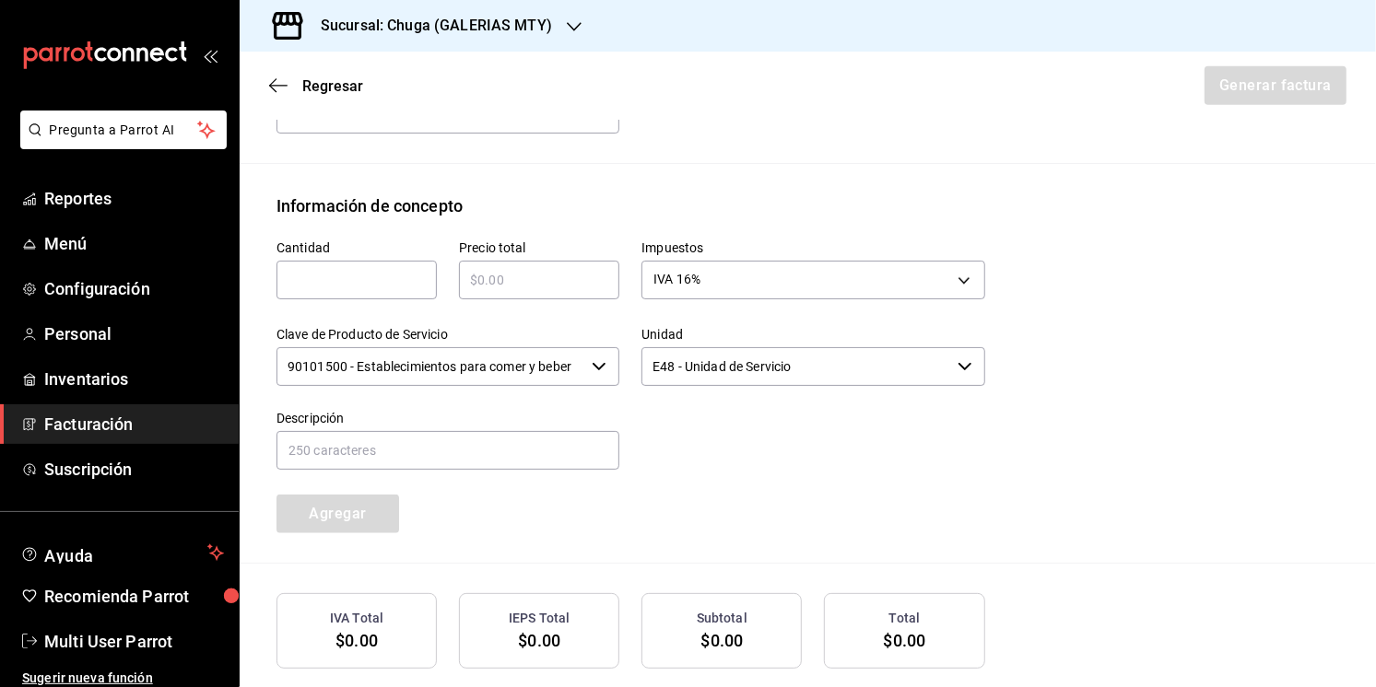
click at [497, 275] on input "text" at bounding box center [539, 280] width 160 height 22
type input "$725"
click at [944, 458] on div at bounding box center [801, 431] width 365 height 84
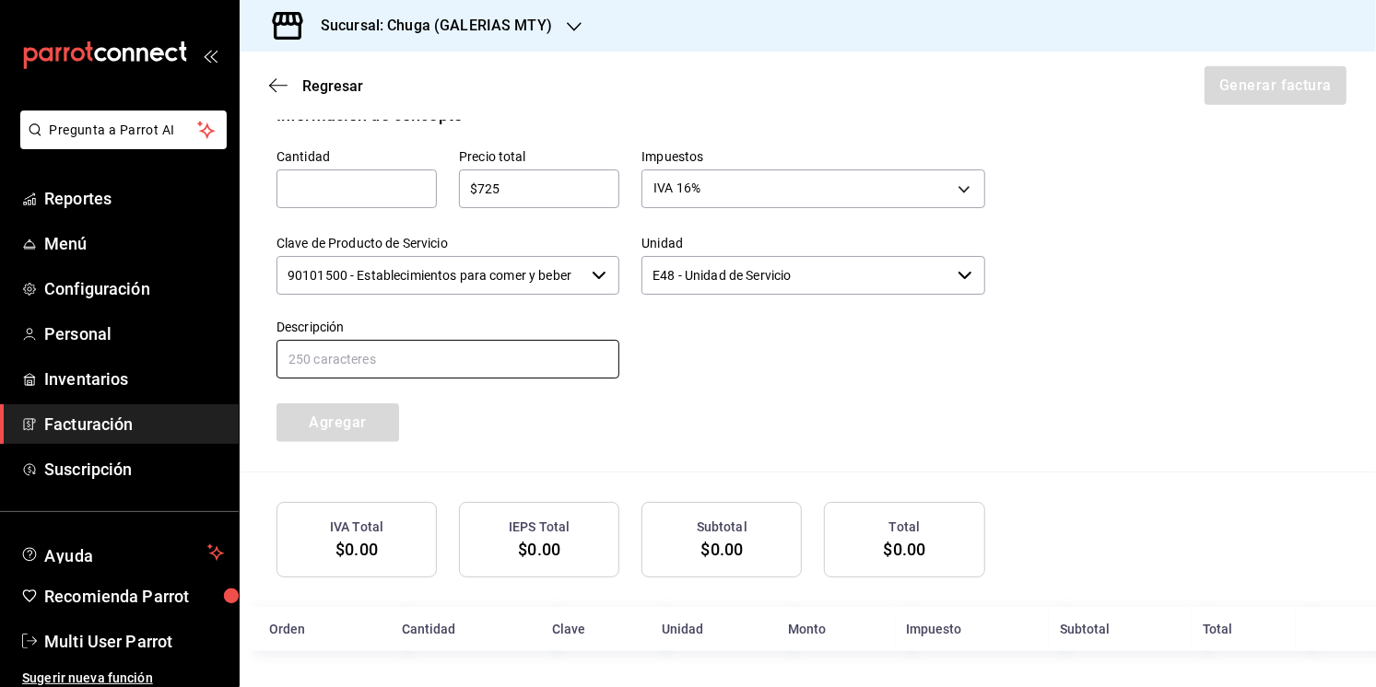
click at [453, 359] on input "text" at bounding box center [447, 359] width 343 height 39
type input "Compra Chuga Galerias"
click at [828, 383] on div "Cantidad ​ Precio total $725 ​ Impuestos IVA 16% IVA_16 Clave de Producto de Se…" at bounding box center [619, 284] width 731 height 315
click at [265, 163] on div "Cantidad ​" at bounding box center [345, 170] width 182 height 87
click at [314, 205] on div "​" at bounding box center [356, 189] width 160 height 39
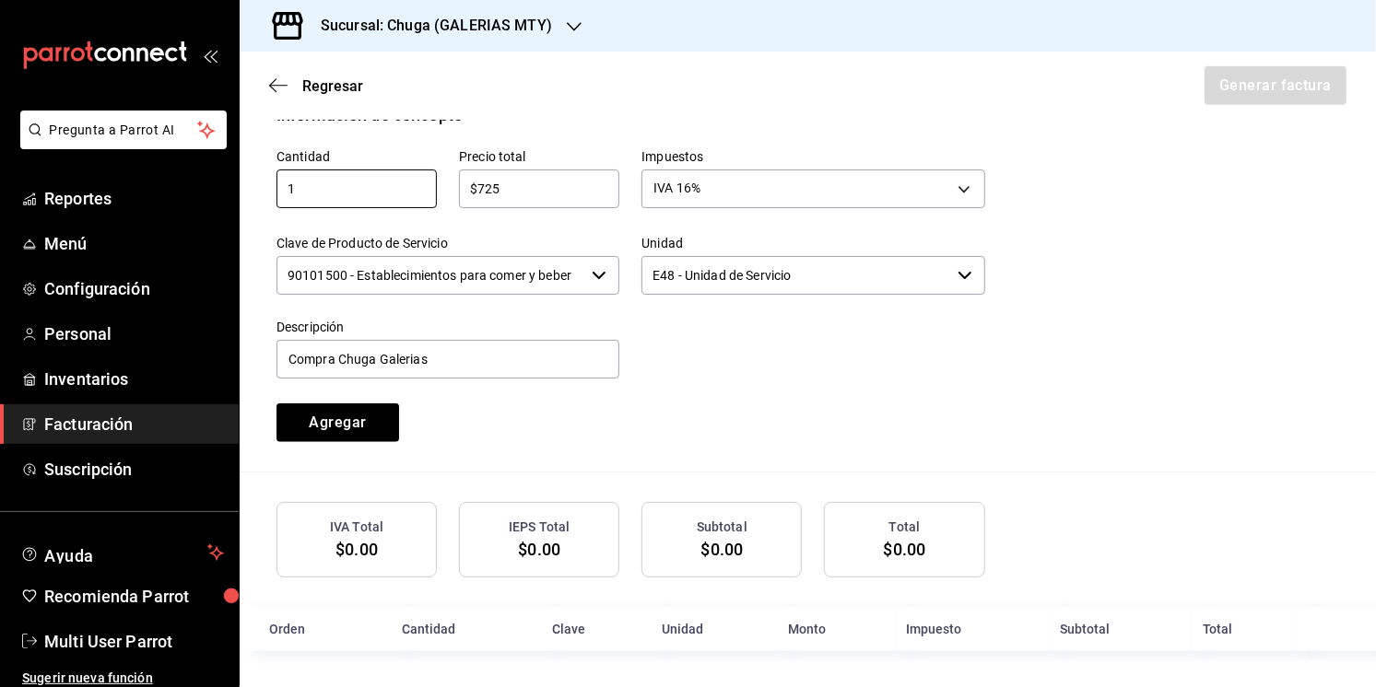
type input "1"
click at [743, 381] on div "Cantidad 1 ​ Precio total $725 ​ Impuestos IVA 16% IVA_16 Clave de Producto de …" at bounding box center [619, 284] width 731 height 315
click at [334, 416] on button "Agregar" at bounding box center [337, 423] width 123 height 39
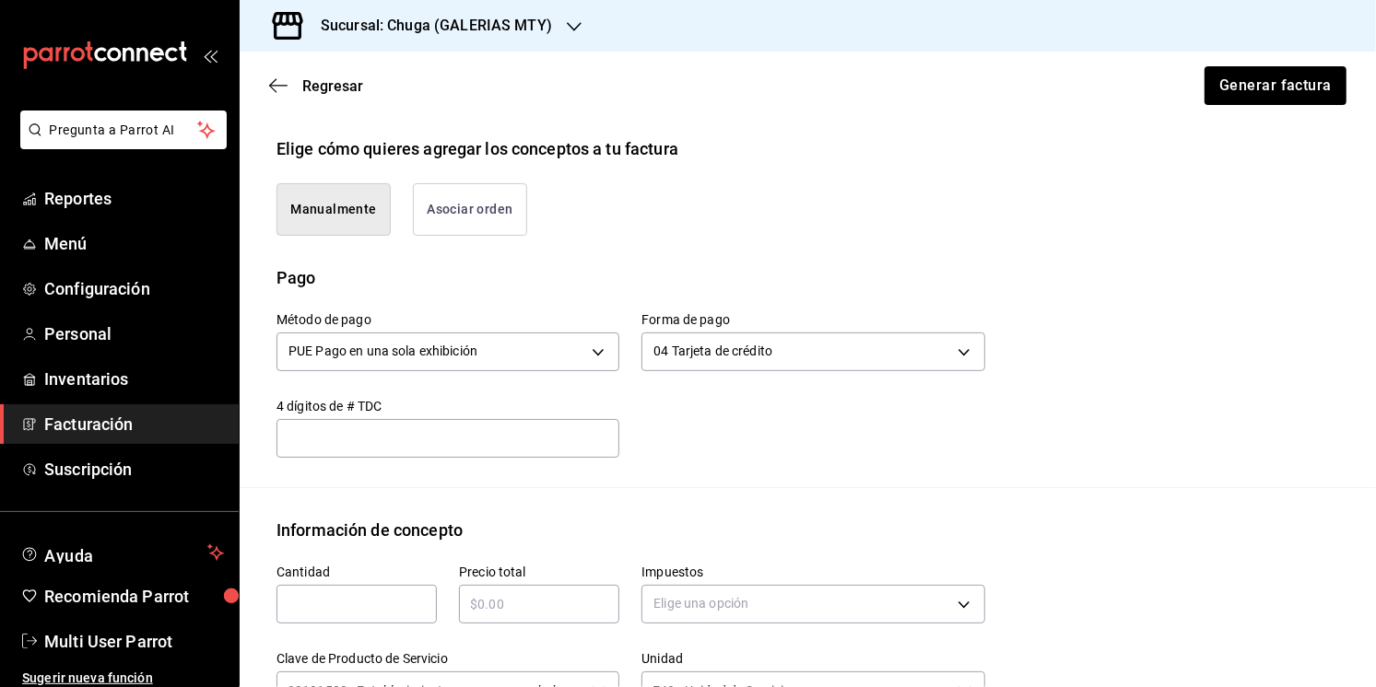
scroll to position [334, 0]
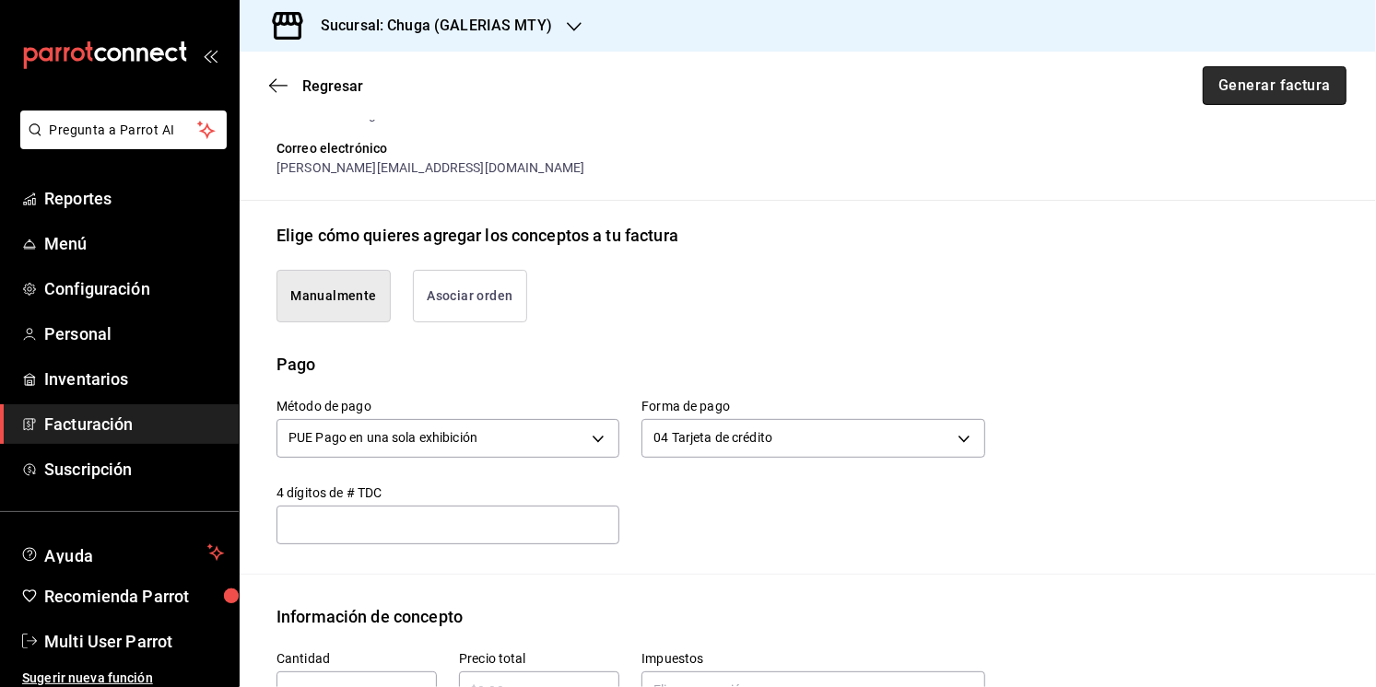
click at [1244, 83] on button "Generar factura" at bounding box center [1274, 85] width 144 height 39
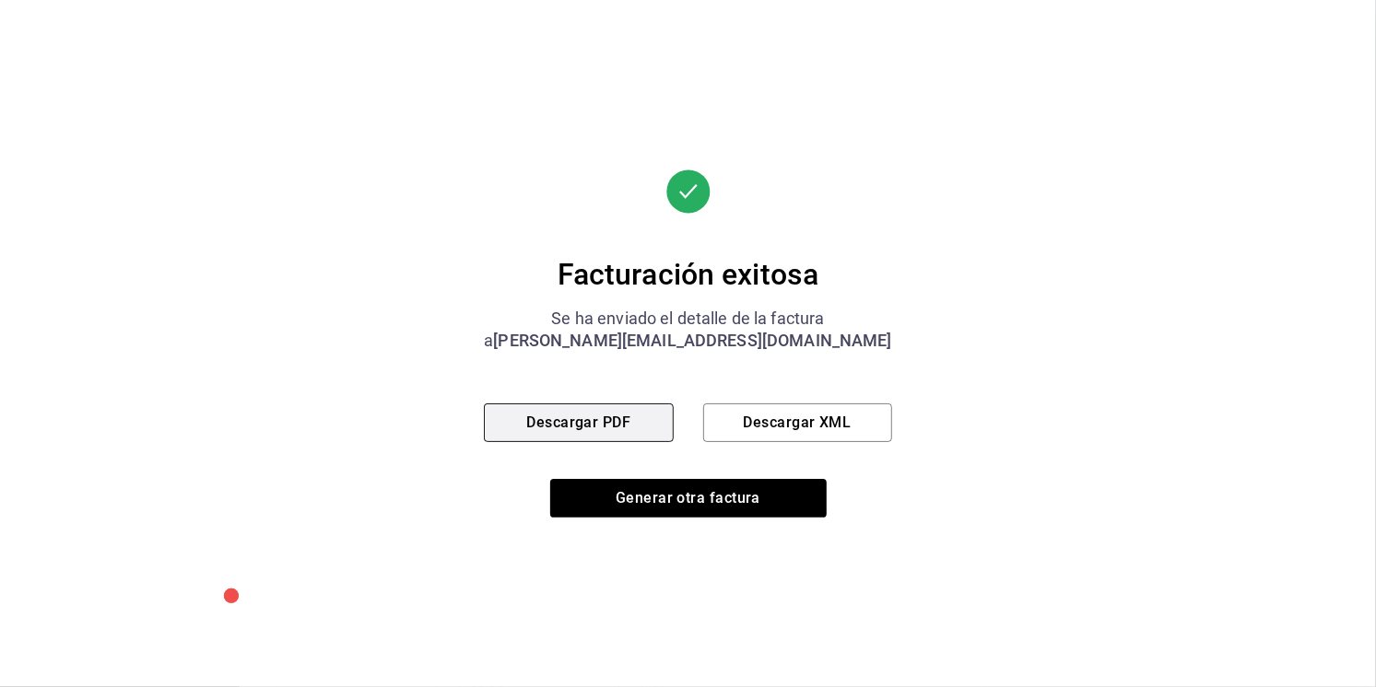
click at [589, 425] on button "Descargar PDF" at bounding box center [578, 423] width 189 height 39
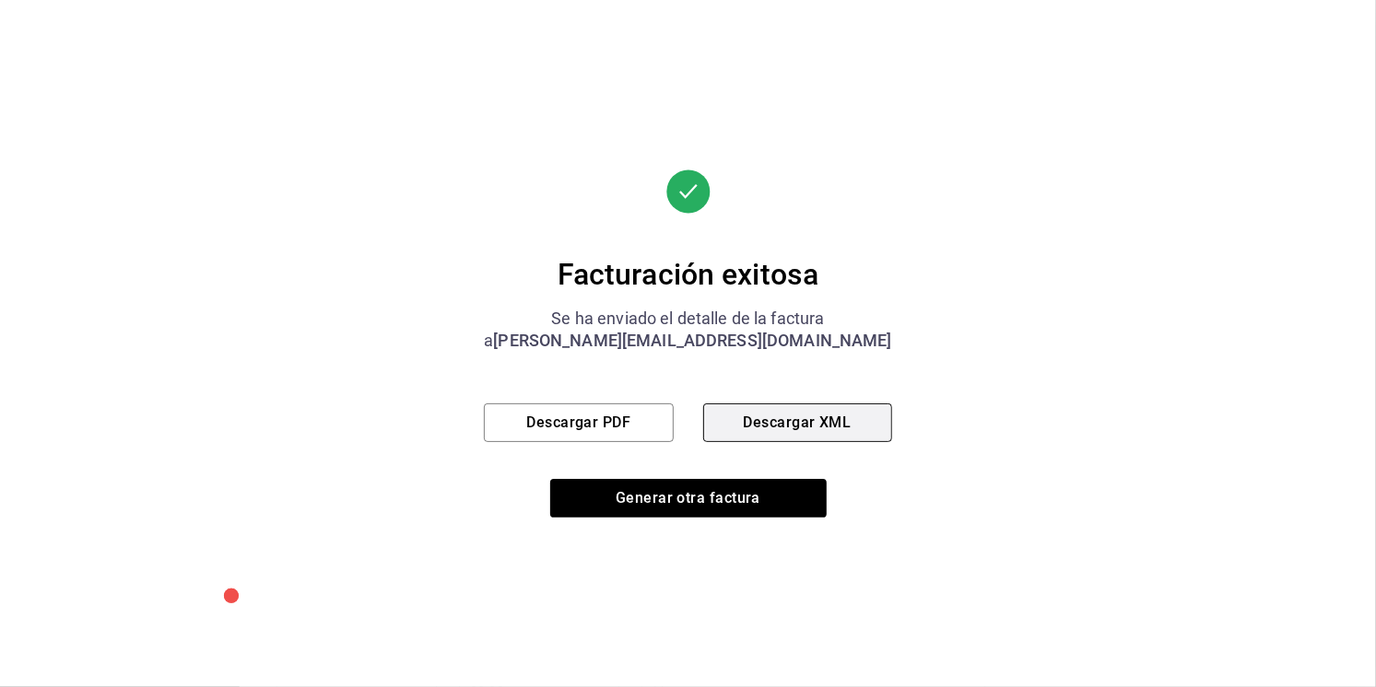
click at [736, 412] on button "Descargar XML" at bounding box center [797, 423] width 189 height 39
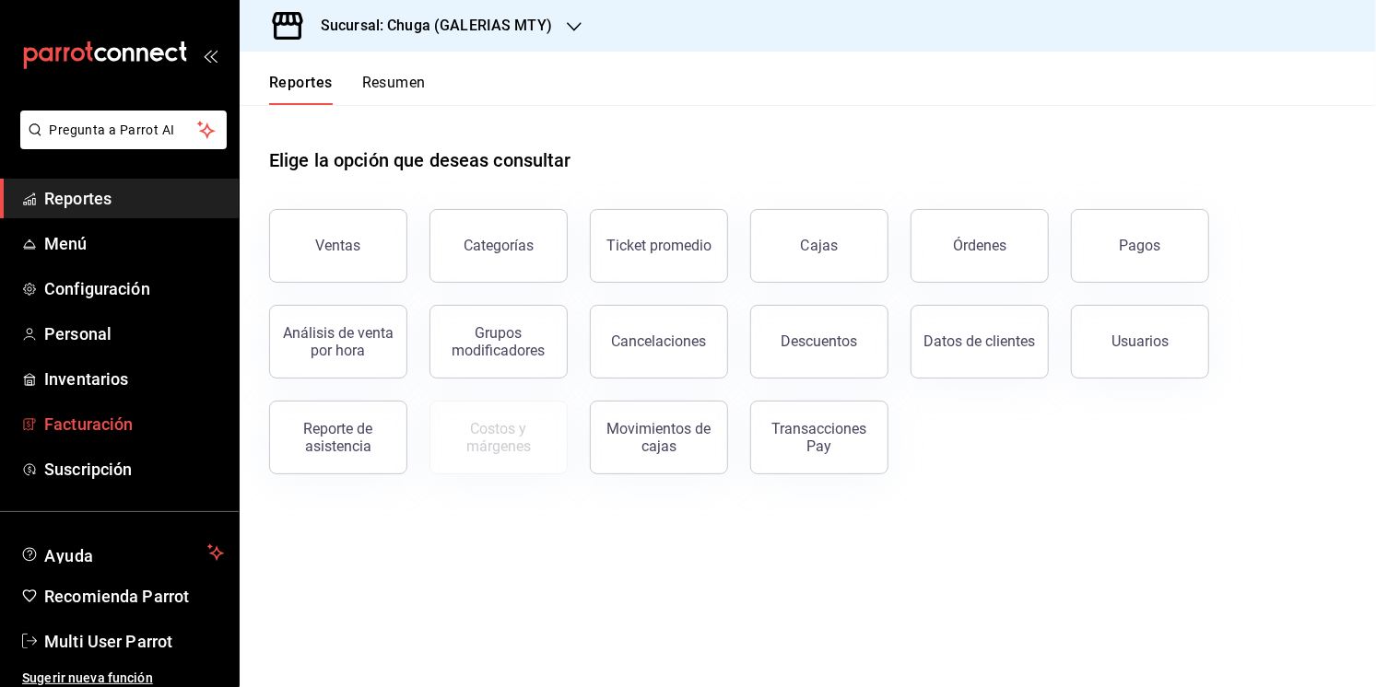
click at [68, 424] on span "Facturación" at bounding box center [134, 424] width 180 height 25
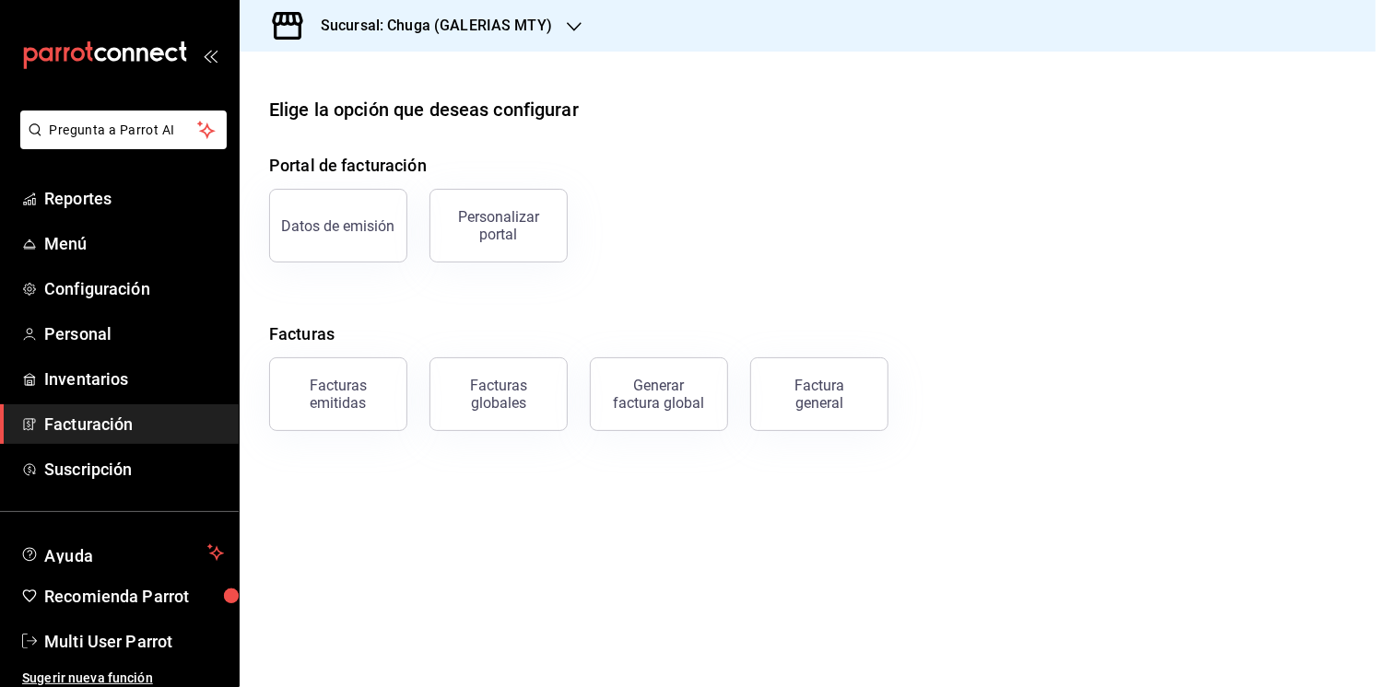
click at [638, 474] on main "Elige la opción que deseas configurar Portal de facturación Datos de emisión Pe…" at bounding box center [808, 370] width 1136 height 636
click at [345, 404] on div "Facturas emitidas" at bounding box center [338, 394] width 114 height 35
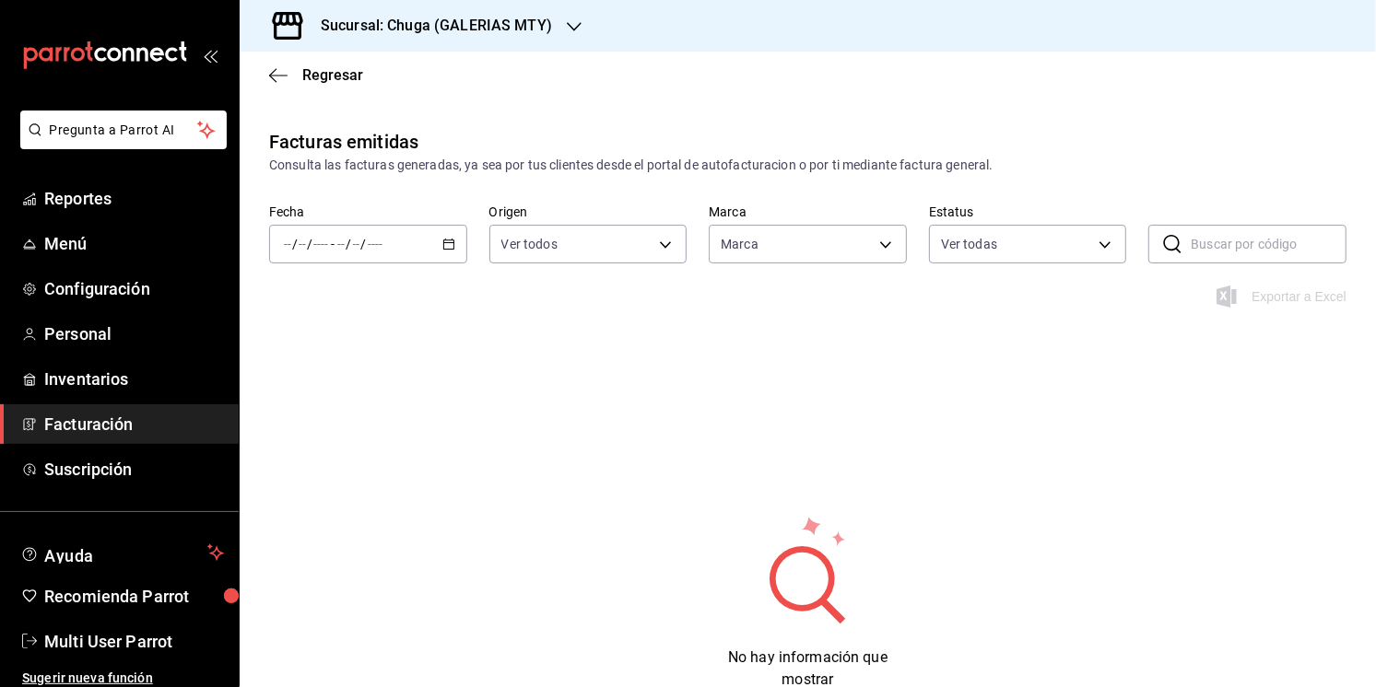
type input "6836efc1-76df-436b-9ef3-881e82534537"
click at [451, 243] on icon "button" at bounding box center [448, 244] width 13 height 13
drag, startPoint x: 352, startPoint y: 322, endPoint x: 352, endPoint y: 295, distance: 26.7
click at [352, 295] on ul "[DATE] [DATE] Semana actual Mes actual Año actual Rango de fechas" at bounding box center [356, 403] width 174 height 251
click at [352, 295] on span "Hoy" at bounding box center [356, 299] width 143 height 19
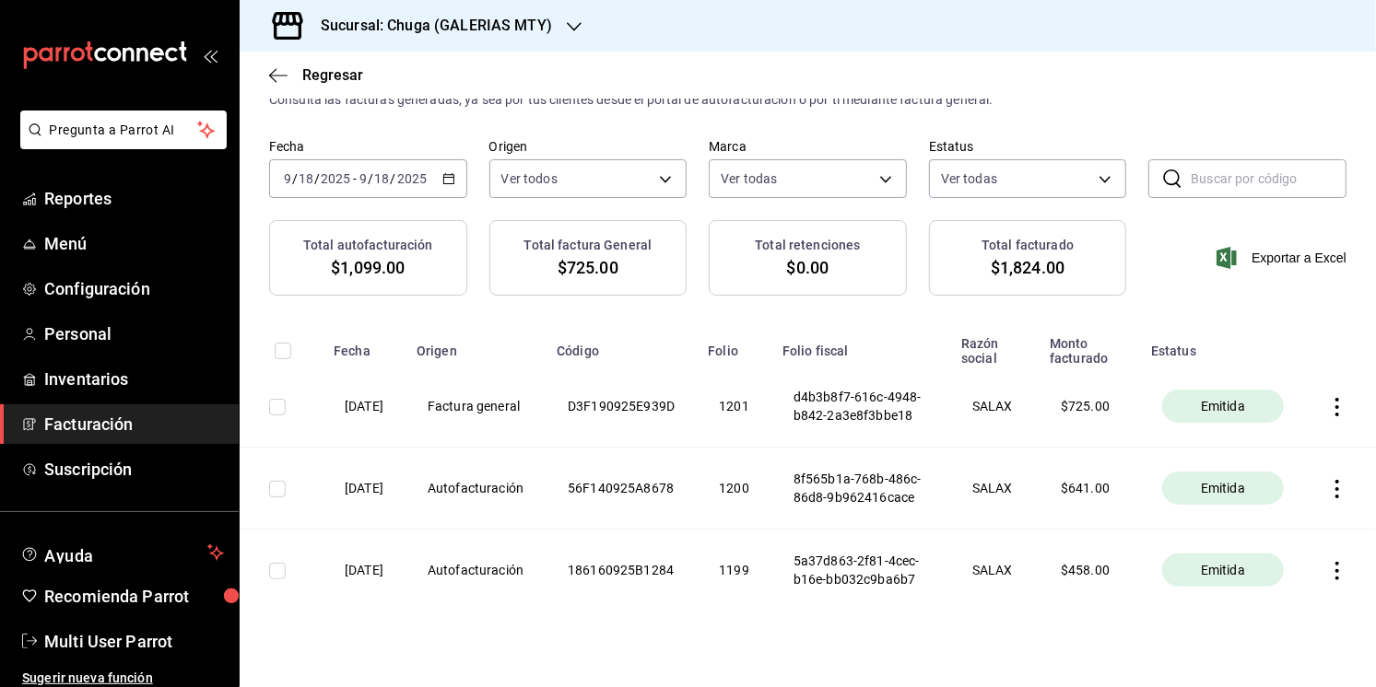
scroll to position [75, 0]
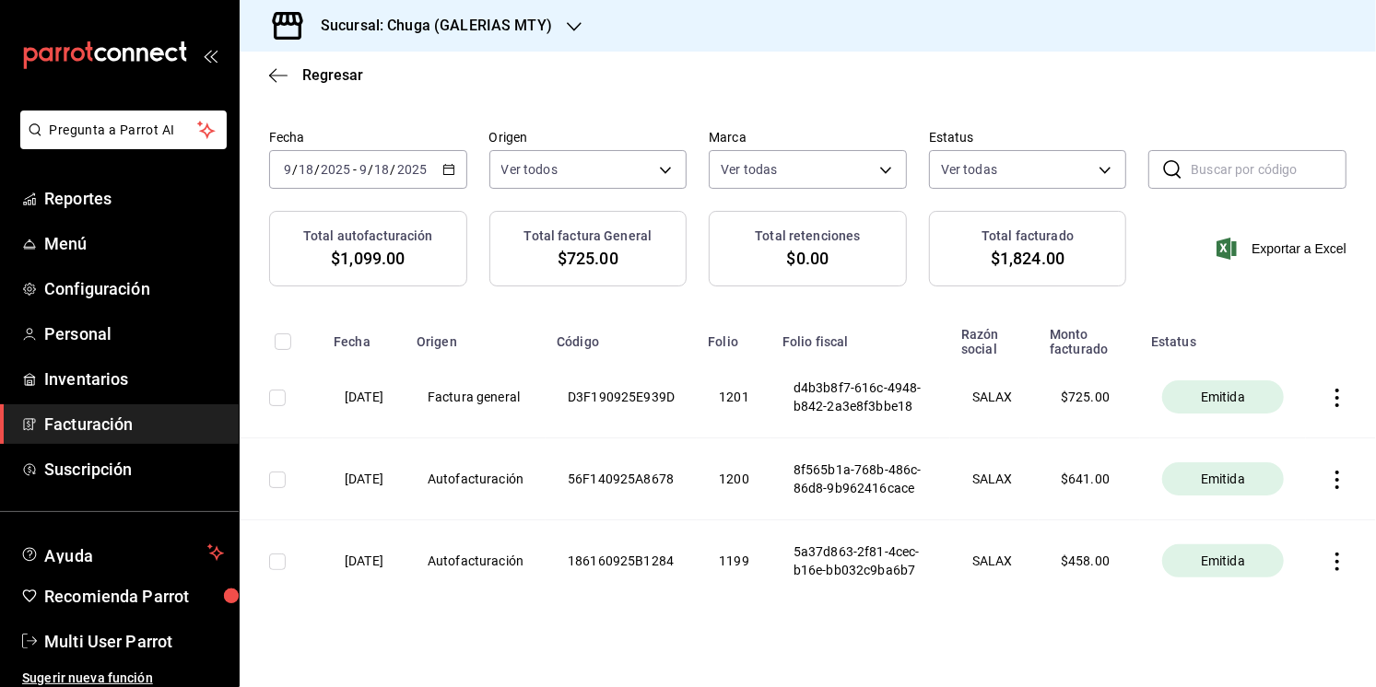
click at [1332, 416] on th at bounding box center [1341, 398] width 70 height 82
click at [269, 406] on input "checkbox" at bounding box center [277, 398] width 17 height 17
checkbox input "true"
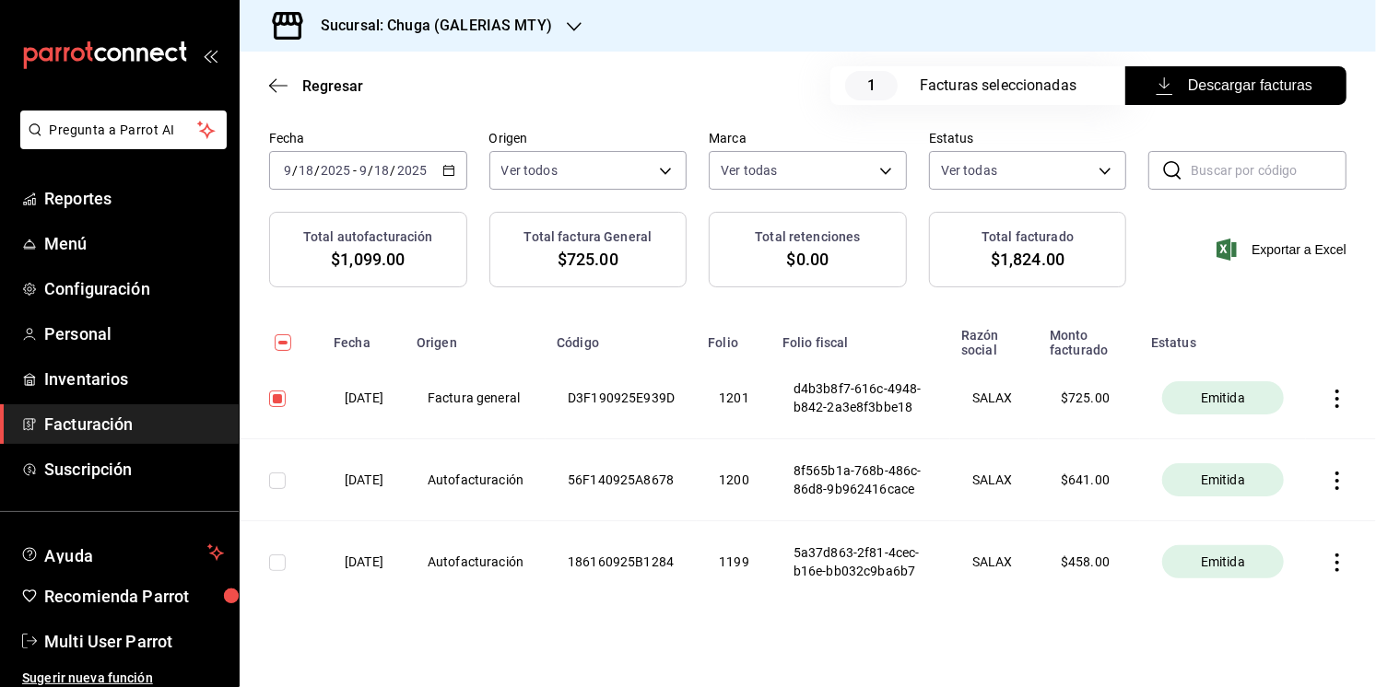
click at [1235, 89] on span "Descargar facturas" at bounding box center [1235, 86] width 153 height 22
